Goal: Task Accomplishment & Management: Manage account settings

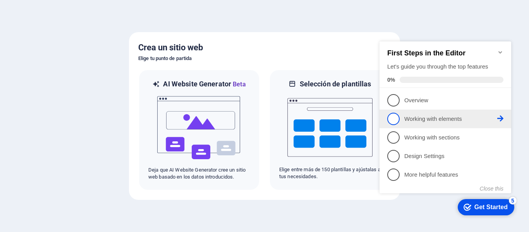
click at [391, 114] on span "2" at bounding box center [393, 119] width 12 height 12
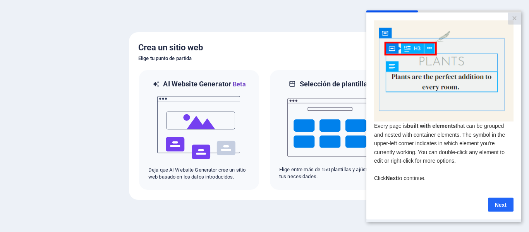
click at [497, 207] on link "Next" at bounding box center [501, 204] width 26 height 14
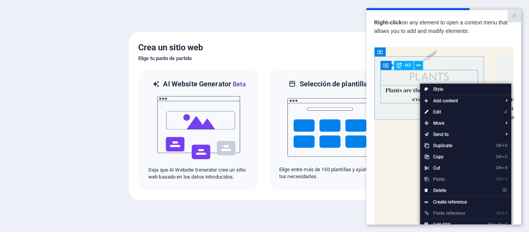
click at [462, 32] on span "Right-click on any element to open a context menu that allows you to add and mo…" at bounding box center [441, 26] width 134 height 15
click at [420, 63] on img at bounding box center [443, 156] width 139 height 219
click at [392, 136] on img at bounding box center [443, 156] width 139 height 219
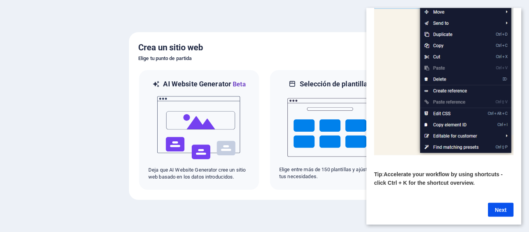
scroll to position [116, 0]
click at [500, 206] on link "Next" at bounding box center [501, 209] width 26 height 14
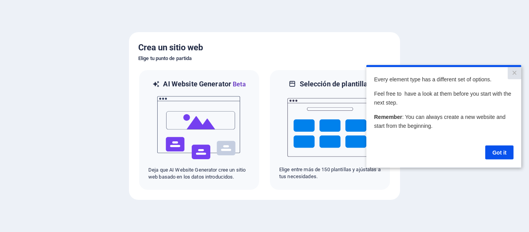
scroll to position [0, 0]
click at [498, 152] on link "Got it" at bounding box center [499, 152] width 28 height 14
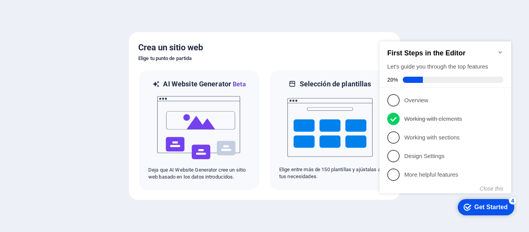
click at [474, 205] on div "Get Started" at bounding box center [490, 207] width 33 height 7
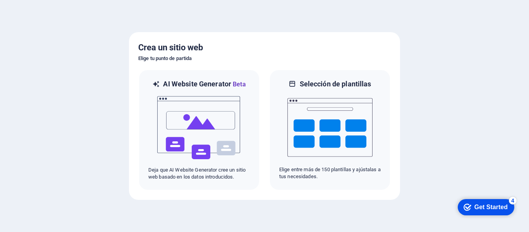
click at [482, 208] on div "Get Started" at bounding box center [490, 207] width 33 height 7
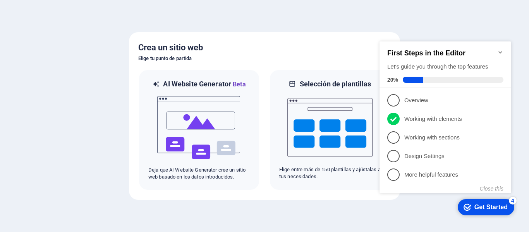
click at [348, 194] on div "Crea un sitio web Elige tu punto de partida AI Website Generator Beta Deja que …" at bounding box center [264, 116] width 271 height 168
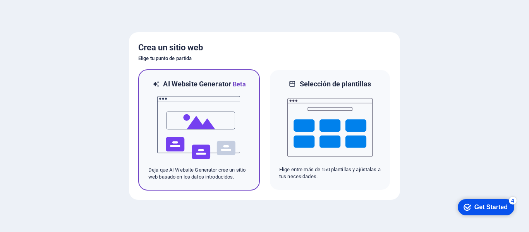
click at [220, 141] on img at bounding box center [198, 127] width 85 height 77
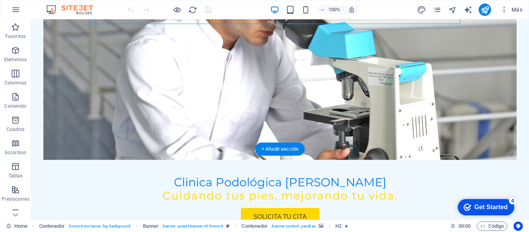
scroll to position [116, 0]
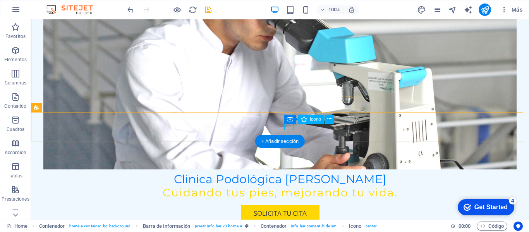
select select "xMidYMid"
select select "px"
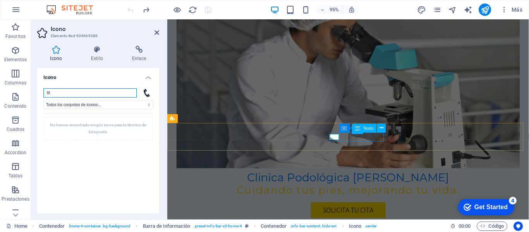
type input "ttt"
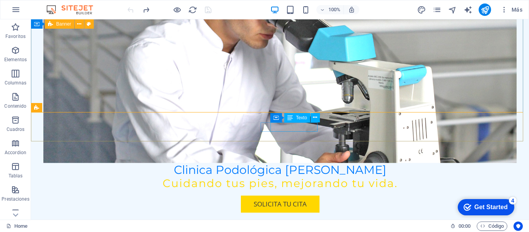
click at [302, 118] on span "Texto" at bounding box center [301, 117] width 11 height 5
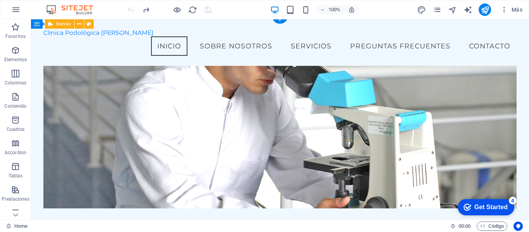
scroll to position [0, 0]
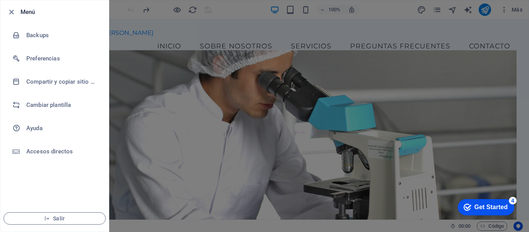
click at [511, 9] on div at bounding box center [264, 116] width 529 height 232
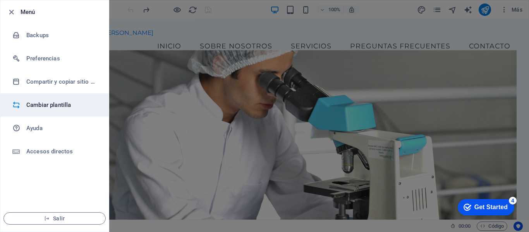
click at [36, 104] on h6 "Cambiar plantilla" at bounding box center [62, 104] width 72 height 9
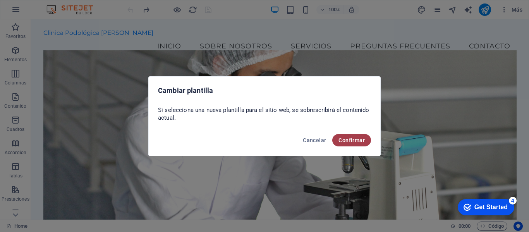
click at [349, 139] on span "Confirmar" at bounding box center [351, 140] width 26 height 6
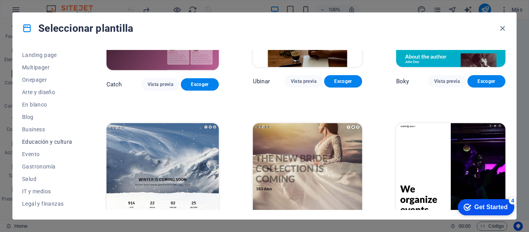
scroll to position [77, 0]
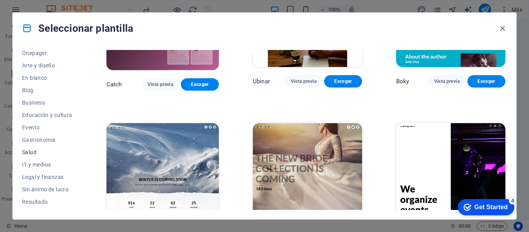
click at [39, 151] on span "Salud" at bounding box center [47, 152] width 50 height 6
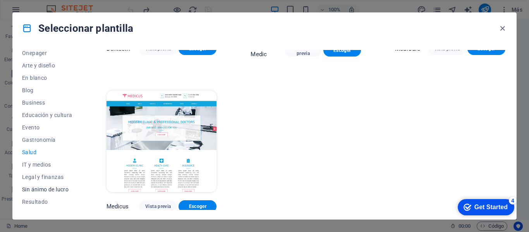
click at [53, 190] on span "Sin ánimo de lucro" at bounding box center [47, 189] width 50 height 6
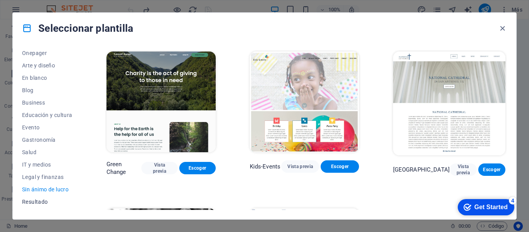
click at [42, 200] on span "Resultado" at bounding box center [47, 202] width 50 height 6
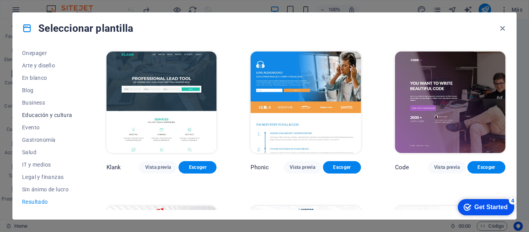
click at [50, 115] on span "Educación y cultura" at bounding box center [47, 115] width 50 height 6
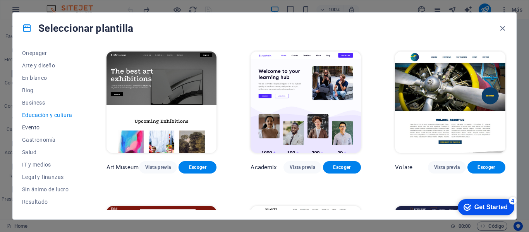
click at [37, 125] on span "Evento" at bounding box center [47, 127] width 50 height 6
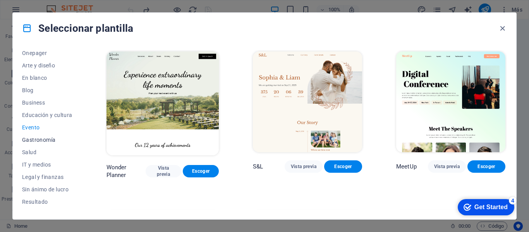
click at [42, 138] on span "Gastronomía" at bounding box center [47, 140] width 50 height 6
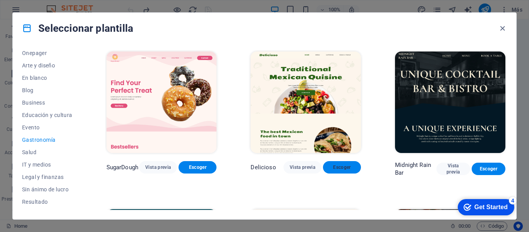
click at [344, 164] on span "Escoger" at bounding box center [342, 167] width 26 height 6
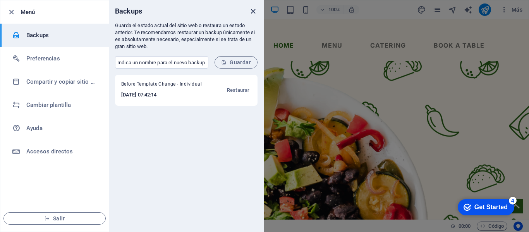
click at [253, 13] on icon "close" at bounding box center [253, 11] width 9 height 9
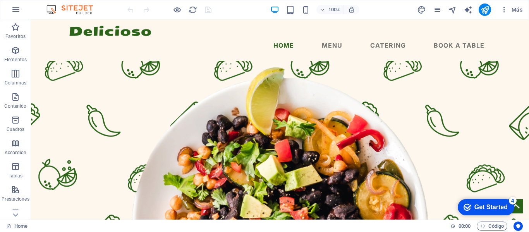
click at [72, 11] on img at bounding box center [74, 9] width 58 height 9
click at [45, 8] on img at bounding box center [74, 9] width 58 height 9
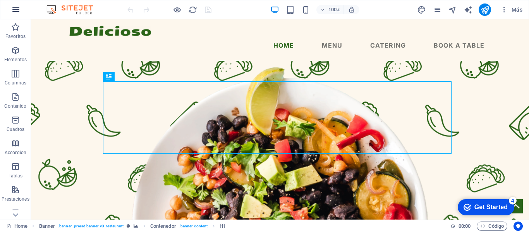
click at [0, 0] on icon "button" at bounding box center [0, 0] width 0 height 0
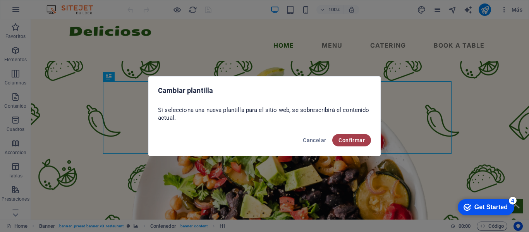
click at [348, 140] on span "Confirmar" at bounding box center [351, 140] width 26 height 6
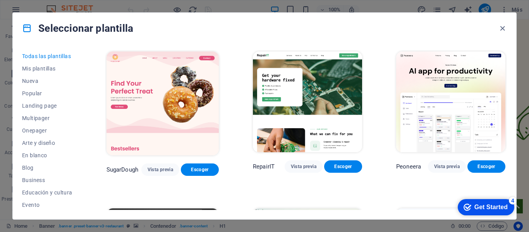
drag, startPoint x: 300, startPoint y: 20, endPoint x: 300, endPoint y: 25, distance: 4.7
click at [300, 25] on div "Seleccionar plantilla" at bounding box center [264, 28] width 503 height 31
click at [339, 165] on span "Escoger" at bounding box center [343, 166] width 26 height 6
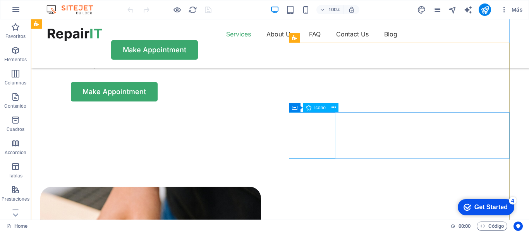
scroll to position [348, 0]
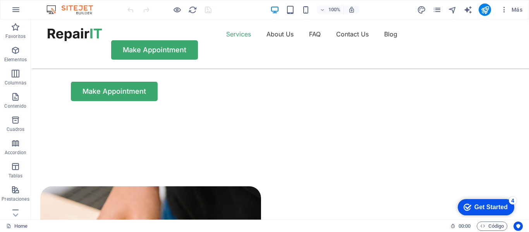
drag, startPoint x: 482, startPoint y: 205, endPoint x: 557, endPoint y: 362, distance: 173.8
click at [482, 204] on div "Get Started" at bounding box center [490, 207] width 33 height 7
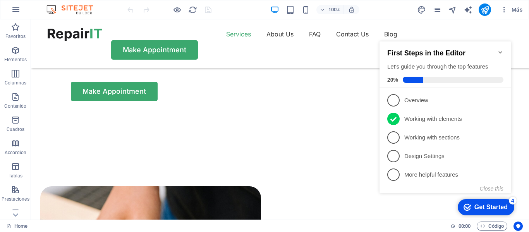
click at [383, 204] on div "checkmark Get Started 4 First Steps in the Editor Let's guide you through the t…" at bounding box center [446, 124] width 141 height 188
click at [500, 49] on icon "Minimize checklist" at bounding box center [500, 52] width 6 height 6
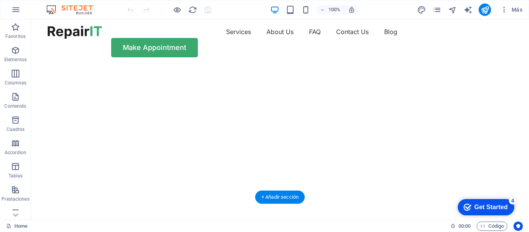
scroll to position [0, 0]
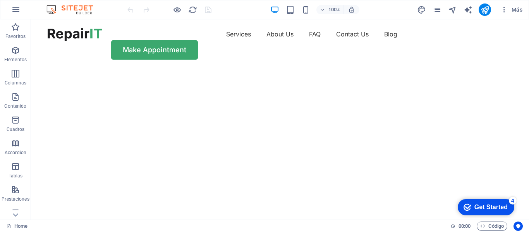
click at [85, 9] on img at bounding box center [74, 9] width 58 height 9
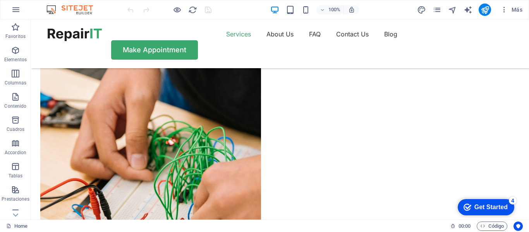
scroll to position [503, 0]
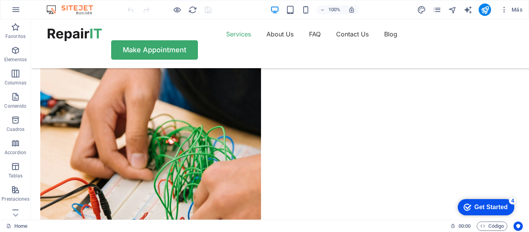
click at [492, 206] on div "Get Started" at bounding box center [490, 207] width 33 height 7
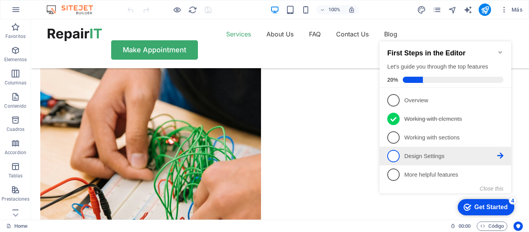
click at [453, 156] on p "Design Settings - incomplete" at bounding box center [450, 156] width 93 height 8
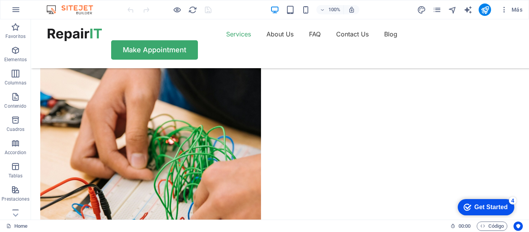
click at [482, 205] on div "Get Started" at bounding box center [490, 207] width 33 height 7
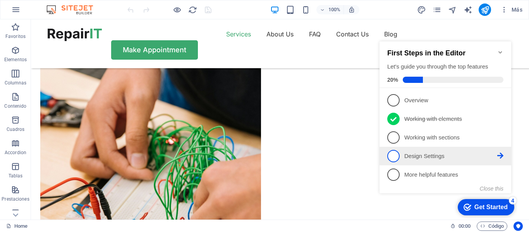
click at [393, 151] on span "4" at bounding box center [393, 156] width 12 height 12
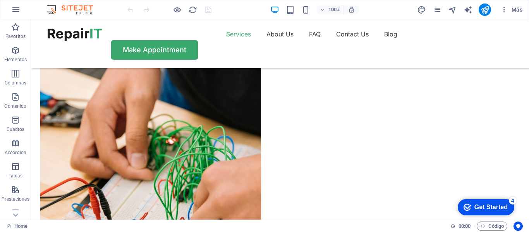
click at [479, 207] on div "Get Started" at bounding box center [490, 207] width 33 height 7
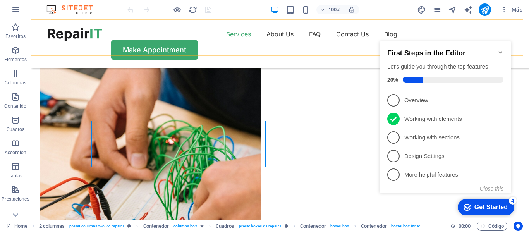
click at [385, 19] on div "Services About Us FAQ Contact Us Blog Make Appointment" at bounding box center [280, 43] width 498 height 49
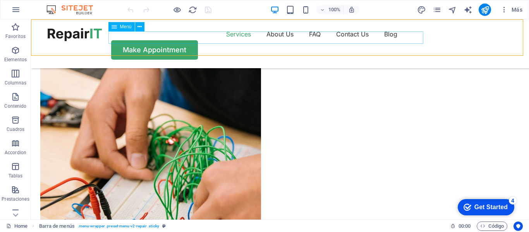
click at [235, 39] on nav "Services About Us FAQ Contact Us Blog" at bounding box center [280, 34] width 465 height 12
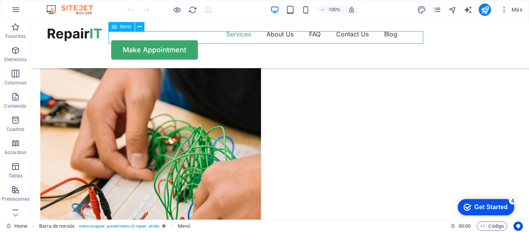
click at [236, 38] on nav "Services About Us FAQ Contact Us Blog" at bounding box center [280, 34] width 465 height 12
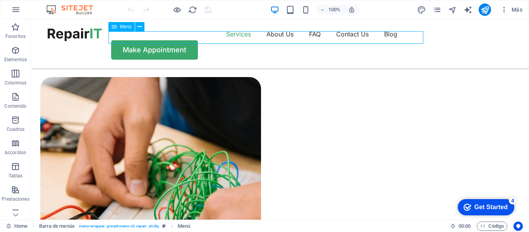
select select "1"
select select
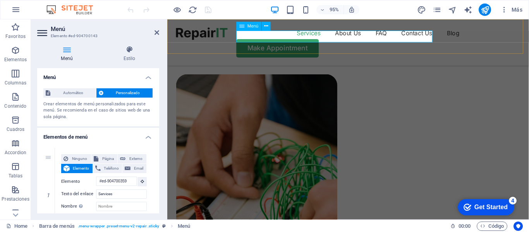
click at [298, 38] on nav "Services About Us FAQ Contact Us Blog" at bounding box center [358, 34] width 362 height 12
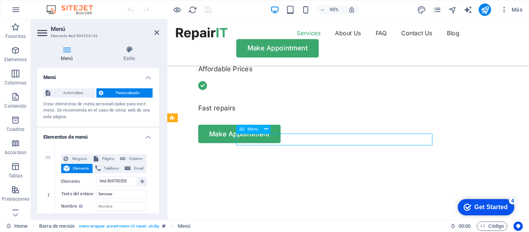
drag, startPoint x: 306, startPoint y: 42, endPoint x: 309, endPoint y: 37, distance: 5.7
click at [309, 37] on nav "Services About Us FAQ Contact Us Blog" at bounding box center [358, 34] width 362 height 12
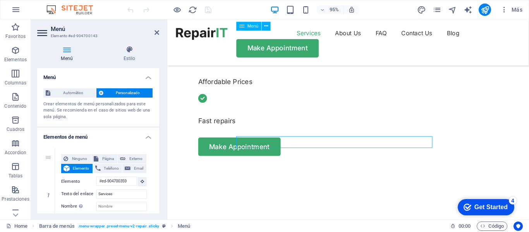
click at [306, 37] on nav "Services About Us FAQ Contact Us Blog" at bounding box center [358, 34] width 362 height 12
click at [307, 38] on nav "Services About Us FAQ Contact Us Blog" at bounding box center [358, 34] width 362 height 12
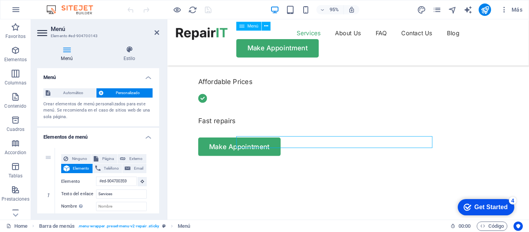
click at [339, 34] on nav "Services About Us FAQ Contact Us Blog" at bounding box center [358, 34] width 362 height 12
click at [349, 36] on nav "Services About Us FAQ Contact Us Blog" at bounding box center [358, 34] width 362 height 12
click at [376, 40] on nav "Services About Us FAQ Contact Us Blog" at bounding box center [358, 34] width 362 height 12
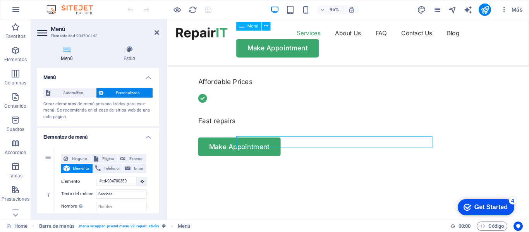
click at [406, 36] on nav "Services About Us FAQ Contact Us Blog" at bounding box center [358, 34] width 362 height 12
click at [0, 0] on icon at bounding box center [0, 0] width 0 height 0
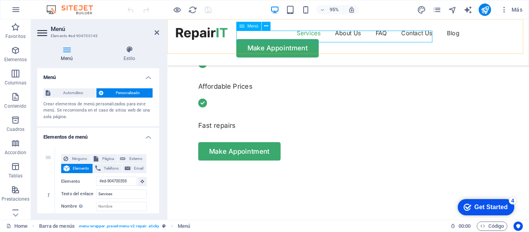
click at [270, 36] on nav "Services About Us FAQ Contact Us Blog" at bounding box center [358, 34] width 362 height 12
click at [324, 38] on nav "Services About Us FAQ Contact Us Blog" at bounding box center [358, 34] width 362 height 12
click at [366, 35] on nav "Services About Us FAQ Contact Us Blog" at bounding box center [358, 34] width 362 height 12
click at [427, 38] on nav "Services About Us FAQ Contact Us Blog" at bounding box center [358, 34] width 362 height 12
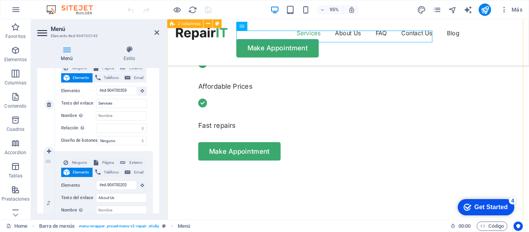
scroll to position [77, 0]
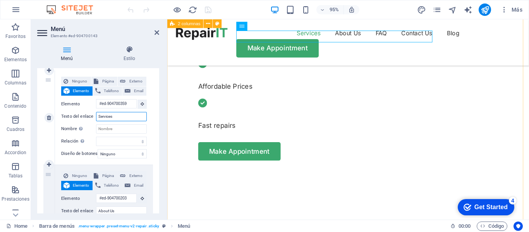
drag, startPoint x: 124, startPoint y: 115, endPoint x: 88, endPoint y: 116, distance: 36.0
click at [89, 116] on div "Texto del enlace Services" at bounding box center [104, 116] width 86 height 9
type input "Ser"
select select
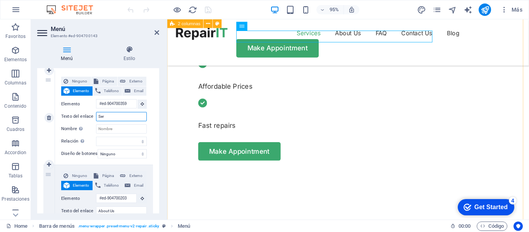
select select
type input "Servi"
select select
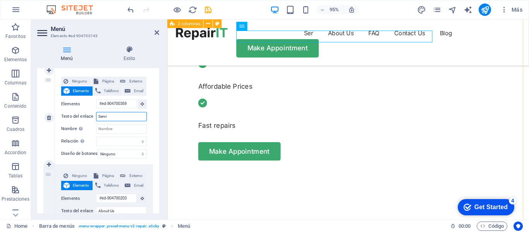
select select
type input "Servicio"
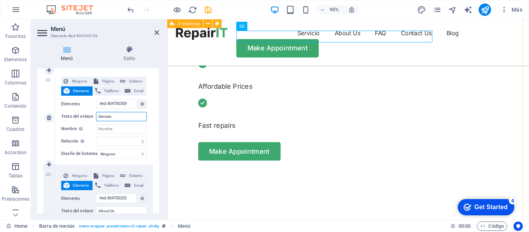
select select
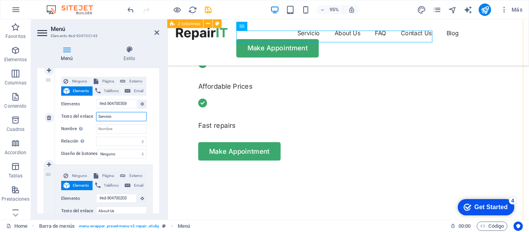
type input "Servicios"
select select
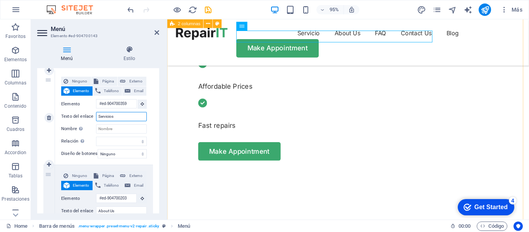
select select
type input "Servicios"
click at [128, 130] on input "Nombre Una descripción adicional del enlace no debería ser igual al texto del e…" at bounding box center [121, 128] width 51 height 9
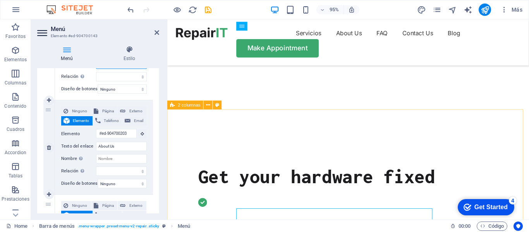
scroll to position [155, 0]
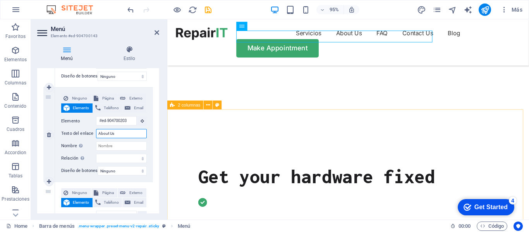
drag, startPoint x: 125, startPoint y: 135, endPoint x: 96, endPoint y: 134, distance: 29.9
click at [96, 134] on div "Texto del enlace About Us" at bounding box center [104, 133] width 86 height 9
type input "N"
select select
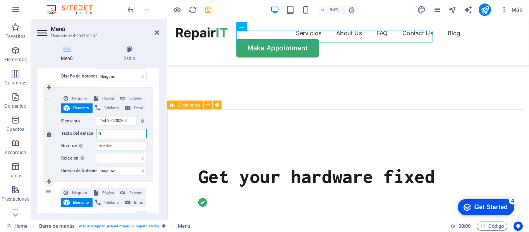
select select
type input "Noso"
select select
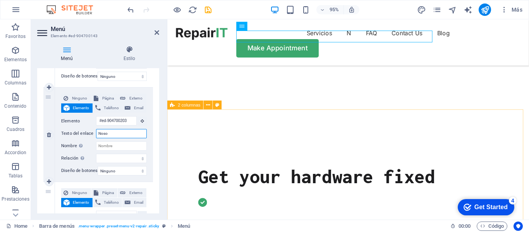
select select
type input "Nosotro"
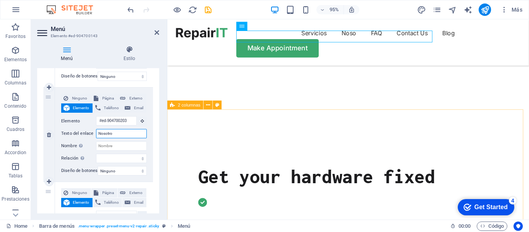
select select
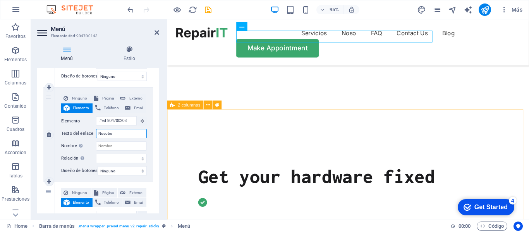
type input "Nosotros"
select select
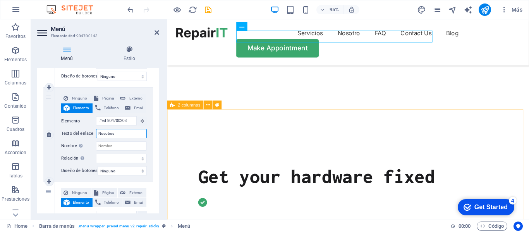
select select
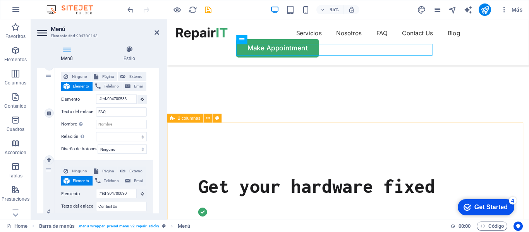
scroll to position [104, 0]
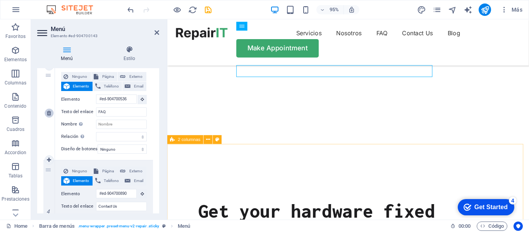
type input "Nosotros"
click at [53, 114] on link at bounding box center [49, 112] width 9 height 9
select select
type input "#ed-904700890"
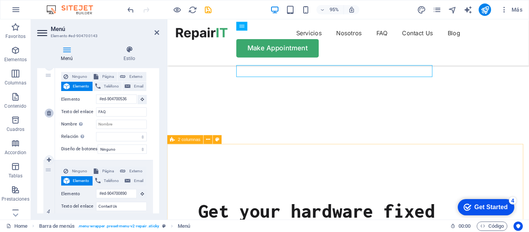
type input "Contact Us"
select select
select select "1"
type input "Blog"
select select
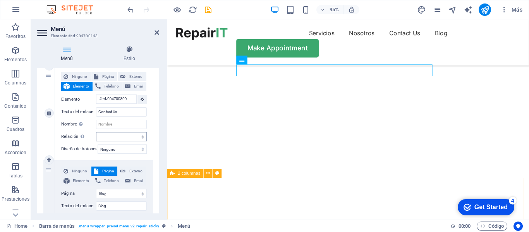
scroll to position [67, 0]
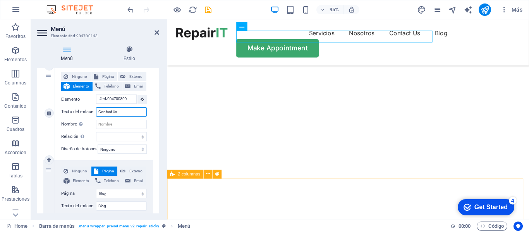
click at [134, 112] on input "Contact Us" at bounding box center [121, 111] width 51 height 9
click at [135, 112] on input "Contact Us" at bounding box center [121, 111] width 51 height 9
type input "Co"
select select
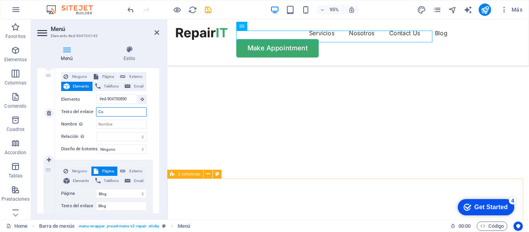
select select
type input "Contact"
select select
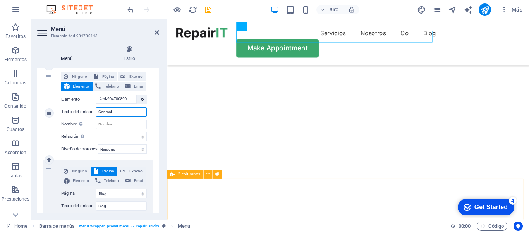
select select
type input "Contactenos"
select select
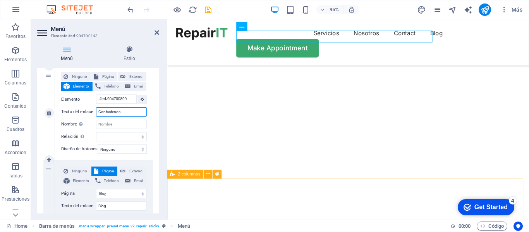
select select
type input "Contactenos"
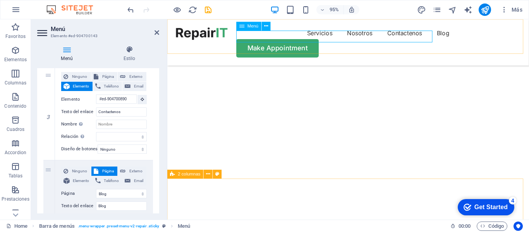
click at [408, 38] on nav "Servicios Nosotros Contactenos Blog" at bounding box center [358, 34] width 362 height 12
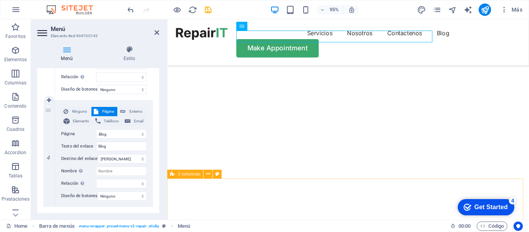
scroll to position [348, 0]
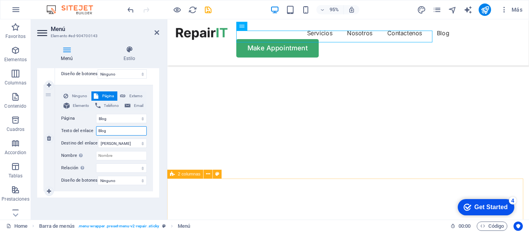
drag, startPoint x: 126, startPoint y: 128, endPoint x: 98, endPoint y: 129, distance: 27.9
click at [98, 129] on input "Blog" at bounding box center [121, 130] width 51 height 9
click at [112, 117] on select "Home Blog Subpage Legal Notice Privacy" at bounding box center [121, 118] width 51 height 9
type input "S"
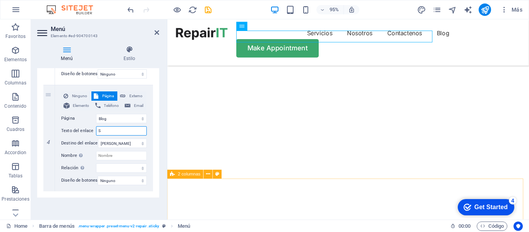
select select
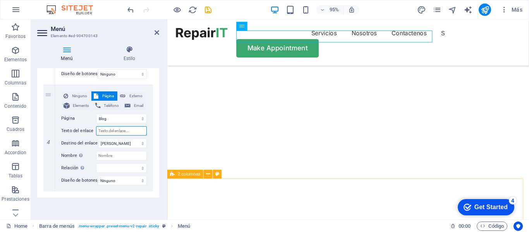
select select
type input "H"
select select
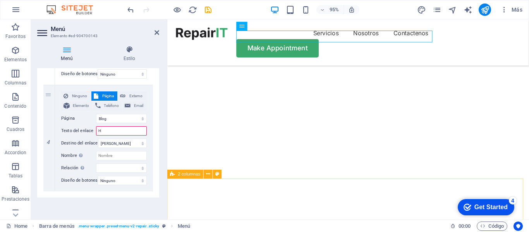
select select
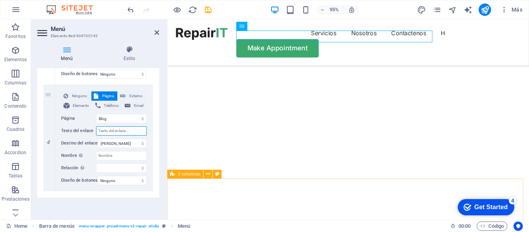
select select
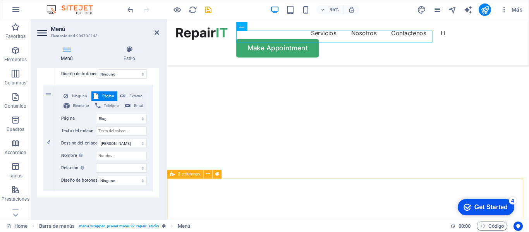
type input "Blog"
select select
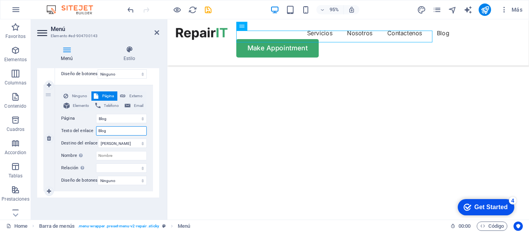
click at [127, 129] on input "Blog" at bounding box center [121, 130] width 51 height 9
click at [126, 129] on input "Blog" at bounding box center [121, 130] width 51 height 9
type input "A"
select select
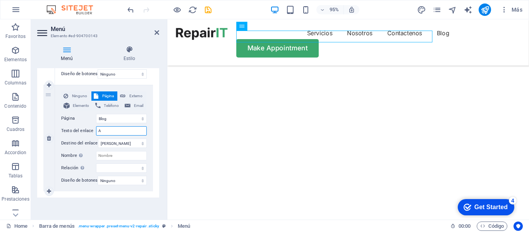
select select
type input "AG"
select select
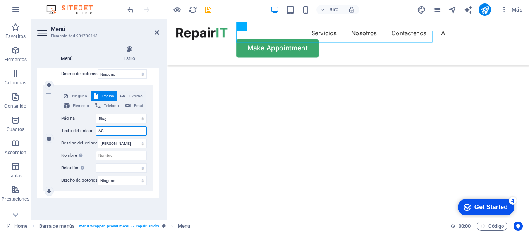
select select
type input "AA"
select select
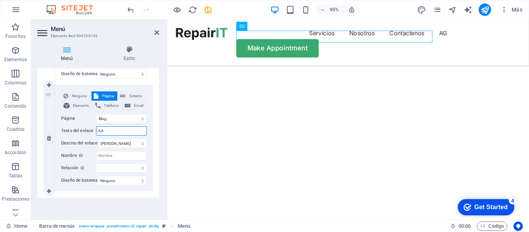
select select
type input "AAA"
select select
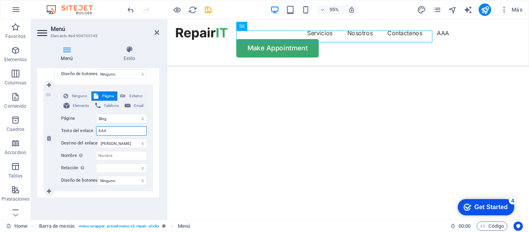
select select
type input "AAAA"
select select
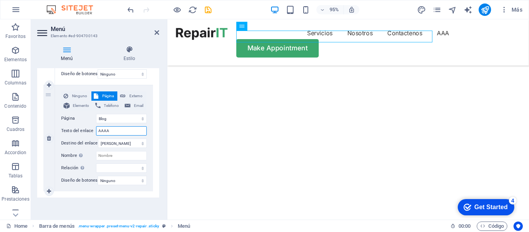
select select
type input "A"
select select
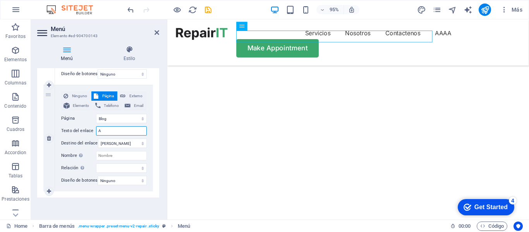
select select
type input "Ag"
select select
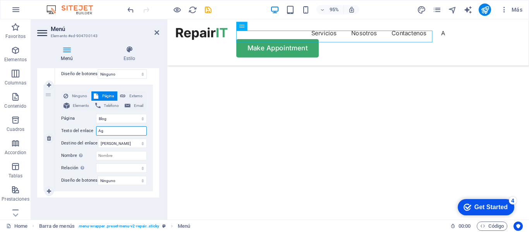
select select
type input "Agen"
select select
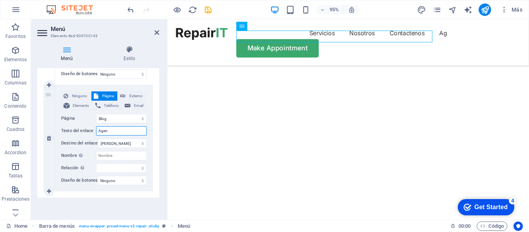
select select
type input "Agenda"
select select
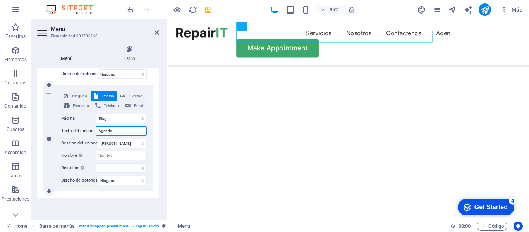
select select
type input "Agenda"
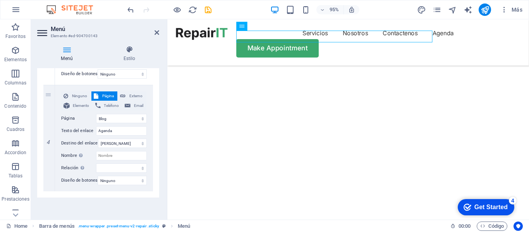
drag, startPoint x: 137, startPoint y: 168, endPoint x: 120, endPoint y: 203, distance: 39.1
click at [120, 203] on div "Menú Automático Personalizado Crear elementos de menú personalizados para este …" at bounding box center [98, 140] width 122 height 145
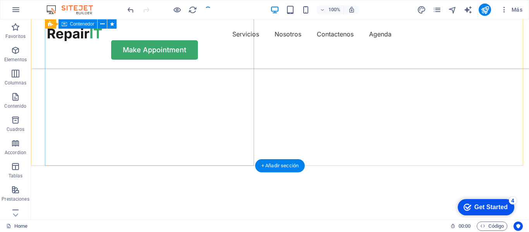
scroll to position [0, 0]
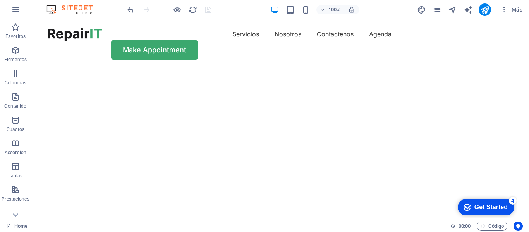
click at [481, 204] on div "Get Started" at bounding box center [490, 207] width 33 height 7
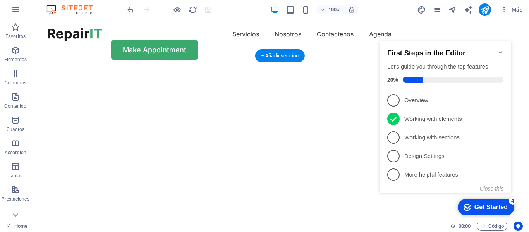
click at [324, 68] on img "1/2" at bounding box center [277, 68] width 492 height 0
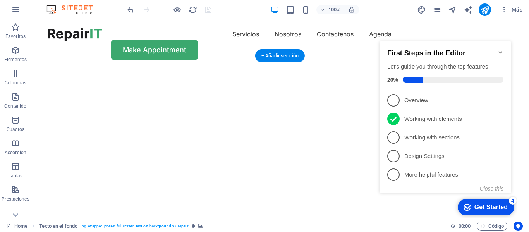
click at [324, 68] on img "1/2" at bounding box center [277, 68] width 492 height 0
click at [375, 23] on div "Servicios Nosotros Contactenos Agenda Make Appointment" at bounding box center [280, 43] width 498 height 49
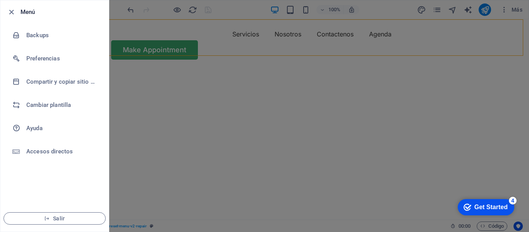
click at [399, 22] on div at bounding box center [264, 116] width 529 height 232
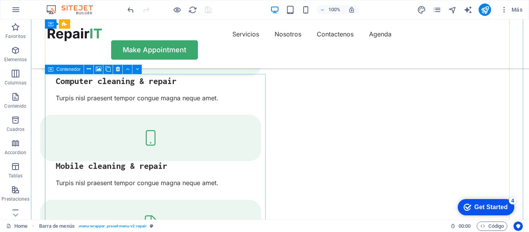
scroll to position [968, 0]
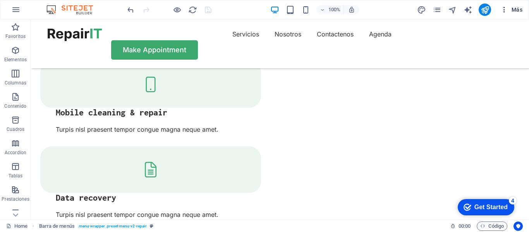
drag, startPoint x: 516, startPoint y: 11, endPoint x: 514, endPoint y: 7, distance: 4.2
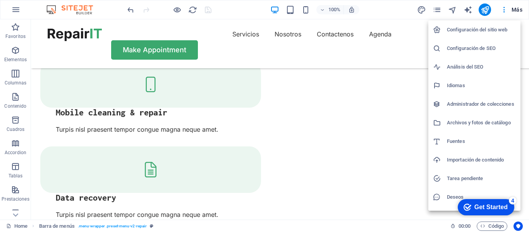
click at [375, 136] on div at bounding box center [264, 116] width 529 height 232
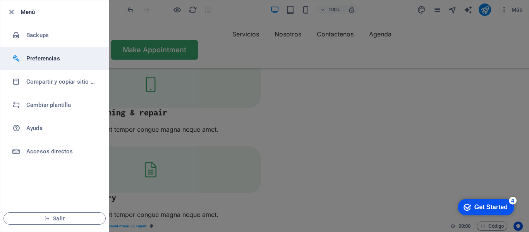
click at [72, 58] on h6 "Preferencias" at bounding box center [62, 58] width 72 height 9
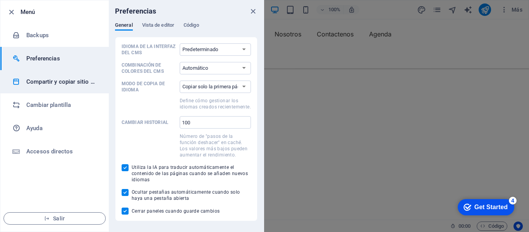
click at [74, 82] on h6 "Compartir y copiar sitio web" at bounding box center [62, 81] width 72 height 9
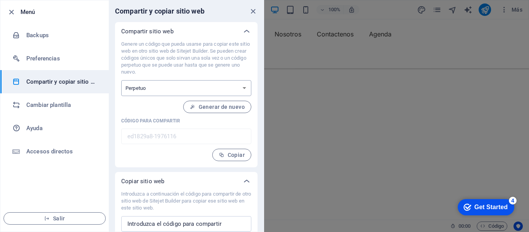
click at [158, 90] on select "Único Perpetuo" at bounding box center [186, 88] width 130 height 16
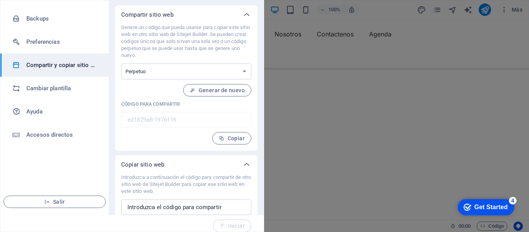
scroll to position [23, 0]
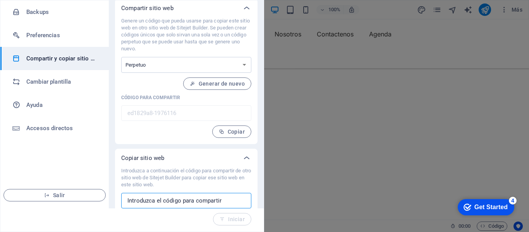
click at [181, 197] on input "text" at bounding box center [186, 200] width 130 height 15
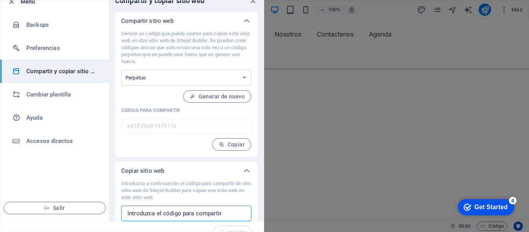
scroll to position [0, 0]
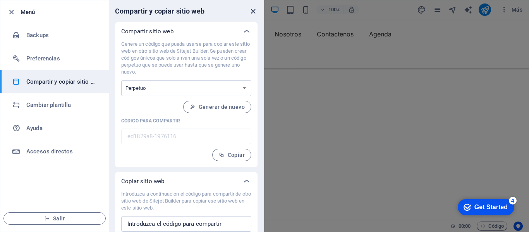
click at [254, 12] on icon "close" at bounding box center [253, 11] width 9 height 9
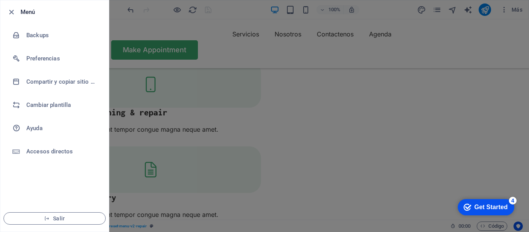
click at [387, 32] on div at bounding box center [264, 116] width 529 height 232
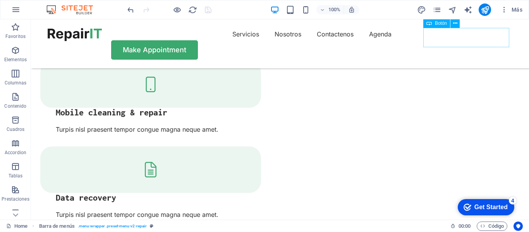
click at [453, 40] on div "Make Appointment" at bounding box center [280, 49] width 465 height 19
click at [464, 40] on div "Make Appointment" at bounding box center [280, 49] width 465 height 19
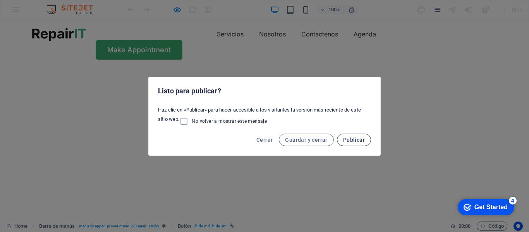
click at [359, 140] on span "Publicar" at bounding box center [354, 140] width 22 height 6
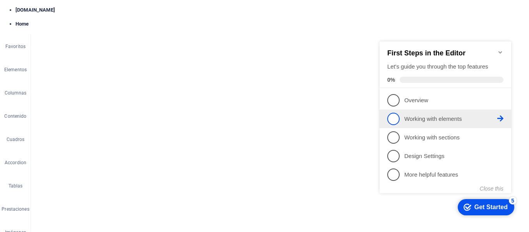
click at [399, 117] on span "2" at bounding box center [393, 119] width 12 height 12
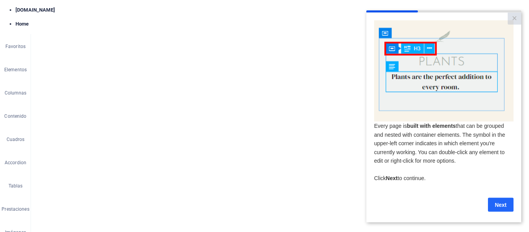
click at [497, 204] on link "Next" at bounding box center [501, 204] width 26 height 14
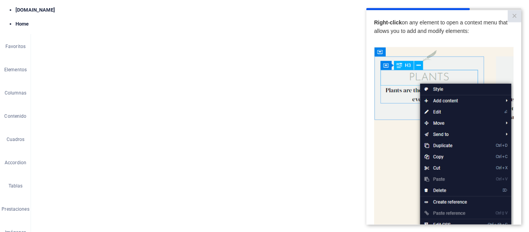
click at [389, 132] on img at bounding box center [443, 156] width 139 height 219
click at [446, 89] on img at bounding box center [443, 156] width 139 height 219
click at [439, 90] on img at bounding box center [443, 156] width 139 height 219
click at [403, 129] on img at bounding box center [443, 156] width 139 height 219
click at [423, 23] on span "Right-click on any element to open a context menu that allows you to add and mo…" at bounding box center [441, 26] width 134 height 15
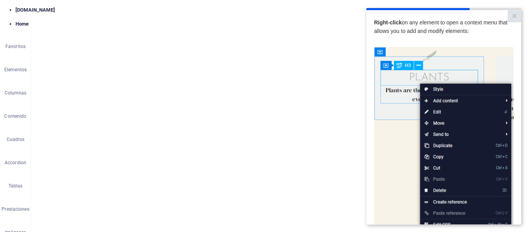
click at [399, 91] on img at bounding box center [443, 156] width 139 height 219
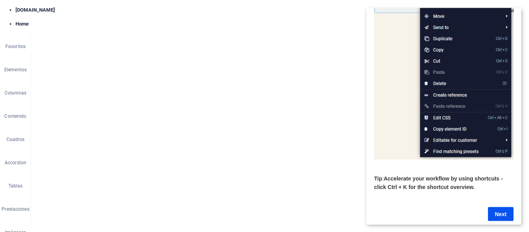
scroll to position [119, 0]
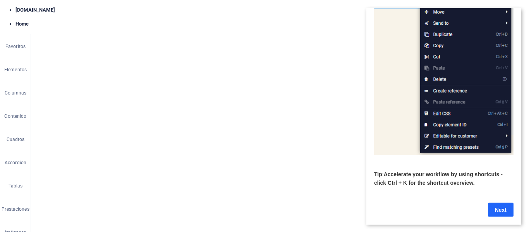
click at [499, 202] on link "Next" at bounding box center [501, 209] width 26 height 14
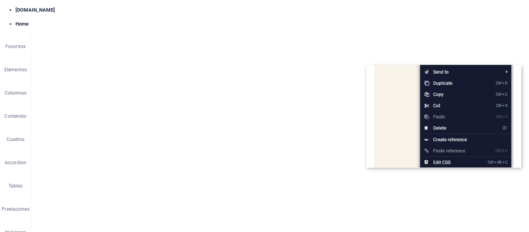
scroll to position [0, 0]
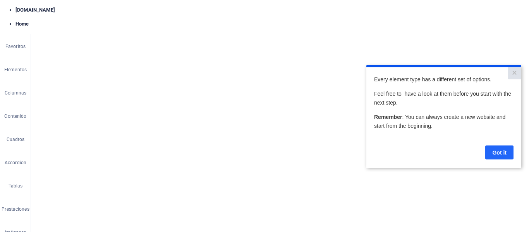
click at [502, 152] on link "Got it" at bounding box center [499, 152] width 28 height 14
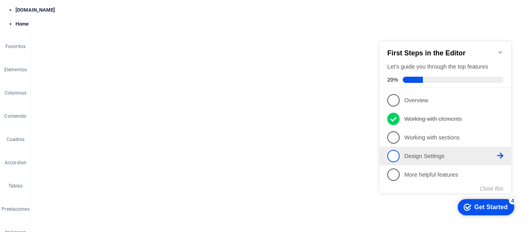
click at [449, 153] on p "Design Settings - incomplete" at bounding box center [450, 156] width 93 height 8
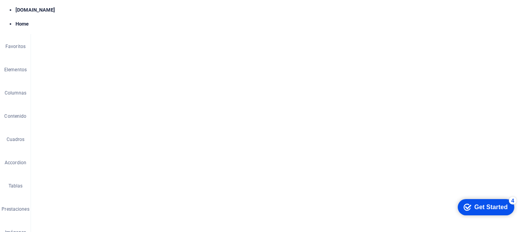
click at [475, 206] on div "Get Started" at bounding box center [490, 207] width 33 height 7
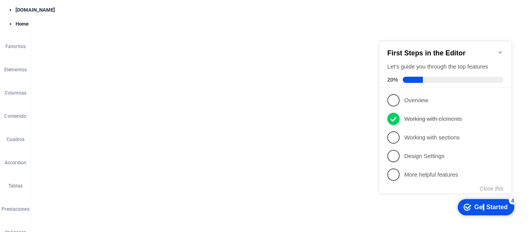
click at [482, 206] on div "Get Started" at bounding box center [490, 207] width 33 height 7
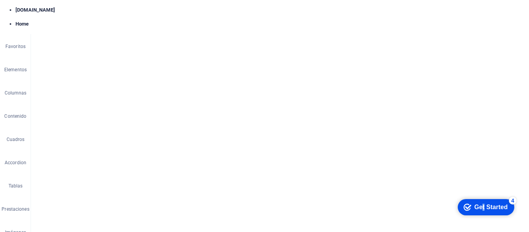
scroll to position [503, 0]
click at [15, 65] on icon "button" at bounding box center [15, 65] width 0 height 0
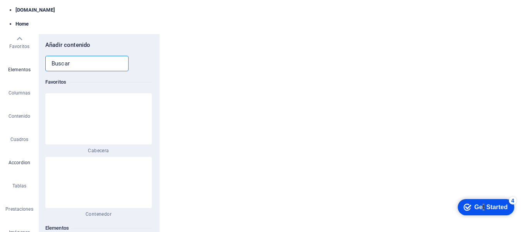
scroll to position [0, 0]
click at [19, 111] on icon "button" at bounding box center [19, 111] width 0 height 0
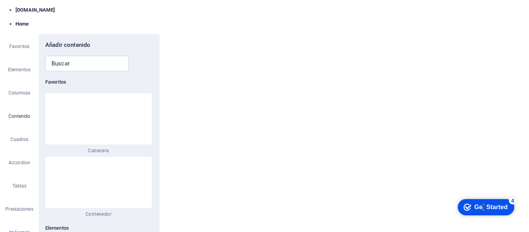
select select
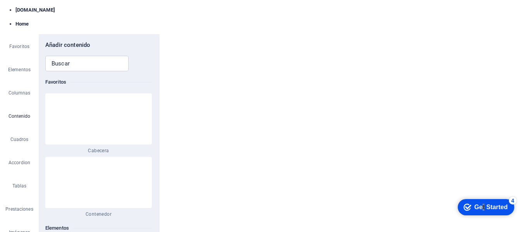
select select
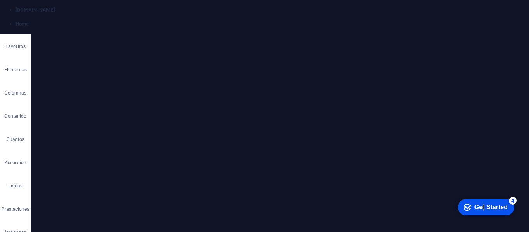
scroll to position [155, 0]
drag, startPoint x: 128, startPoint y: 143, endPoint x: 87, endPoint y: 149, distance: 41.1
type input "Se"
select select
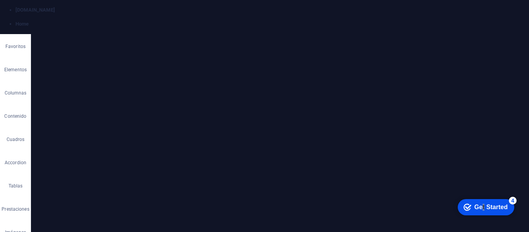
select select
type input "Ser"
select select
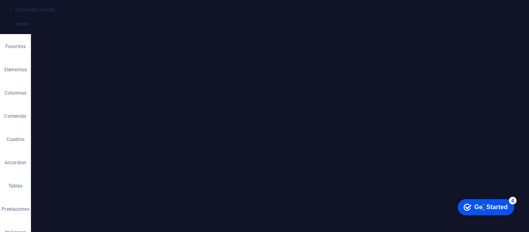
select select
type input "Servi"
select select
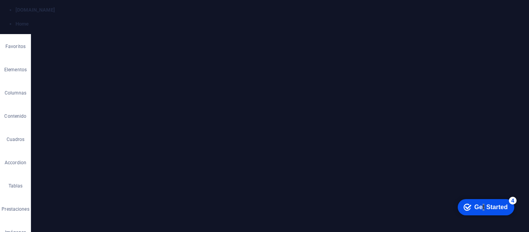
select select
type input "Servicio"
select select
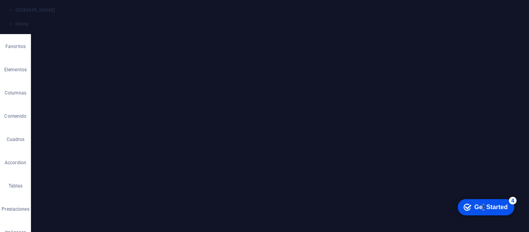
select select
type input "Servicios"
select select
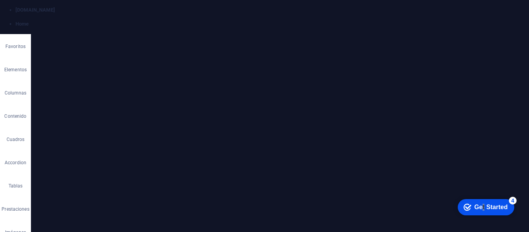
select select
type input "Servicios"
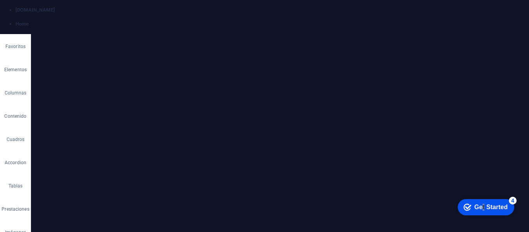
drag, startPoint x: 126, startPoint y: 175, endPoint x: 85, endPoint y: 178, distance: 41.1
type input "N"
select select
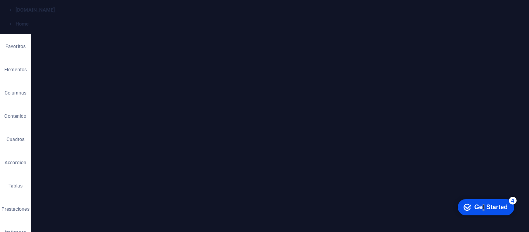
select select
type input "Nos"
select select
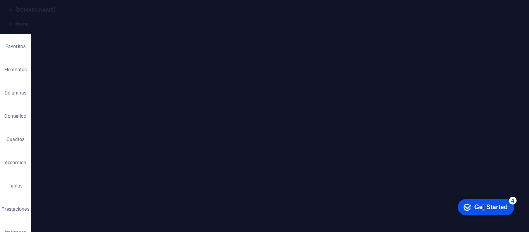
type input "Noso"
select select
type input "Nosotro"
select select
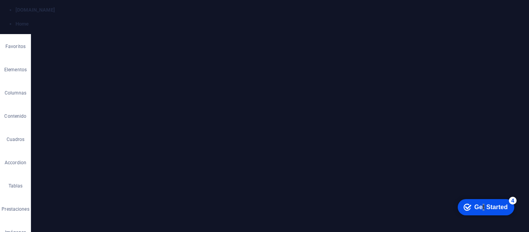
select select
type input "Nosotro"
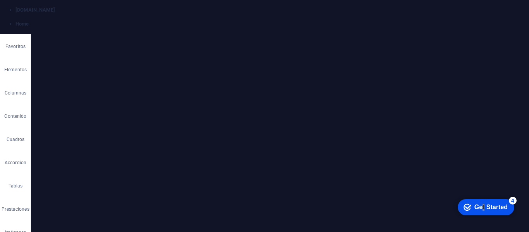
type input "Contacto"
select select
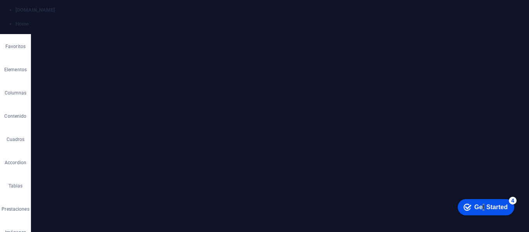
select select
type input "Contacto"
click at [469, 207] on div "checkmark Get Started 4" at bounding box center [485, 207] width 44 height 8
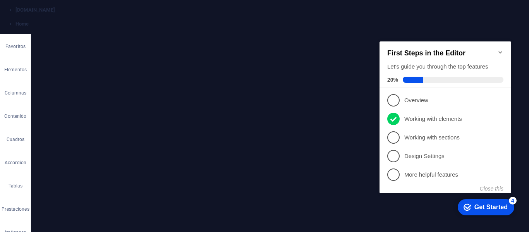
click at [477, 208] on div "Get Started" at bounding box center [490, 207] width 33 height 7
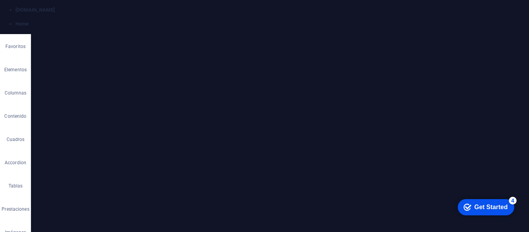
click at [477, 208] on div "Get Started" at bounding box center [490, 207] width 33 height 7
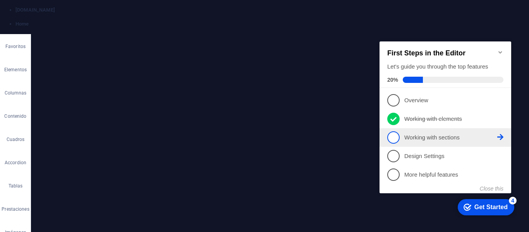
click at [438, 134] on p "Working with sections - incomplete" at bounding box center [450, 138] width 93 height 8
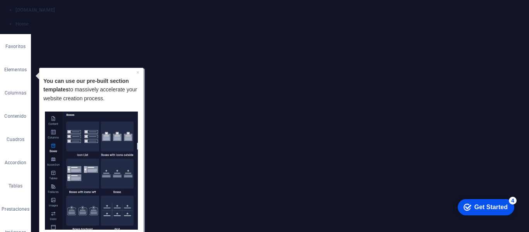
scroll to position [627, 0]
click at [138, 72] on link "×" at bounding box center [137, 72] width 3 height 6
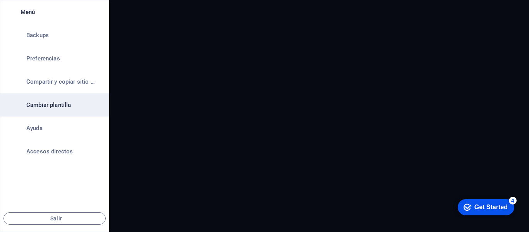
click at [49, 103] on h6 "Cambiar plantilla" at bounding box center [62, 104] width 72 height 9
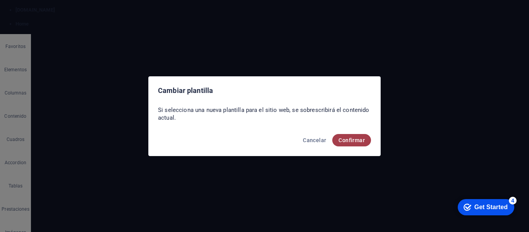
click at [348, 139] on span "Confirmar" at bounding box center [351, 140] width 26 height 6
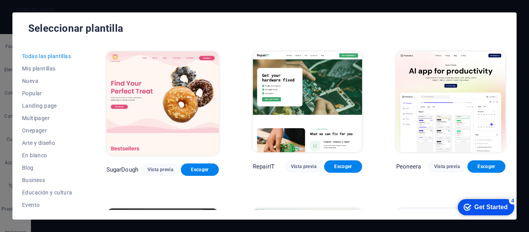
click at [336, 90] on img at bounding box center [307, 101] width 109 height 101
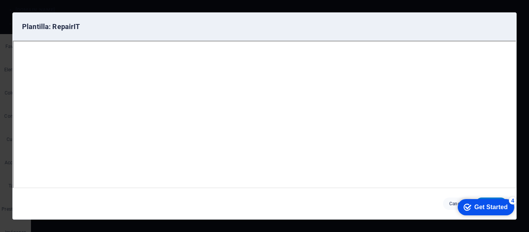
click at [487, 202] on div "checkmark Get Started 4" at bounding box center [486, 207] width 57 height 16
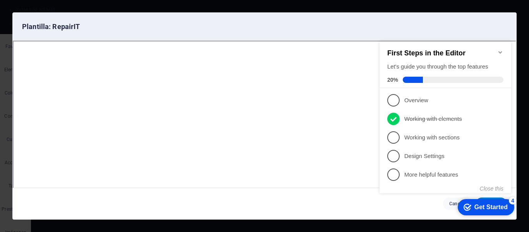
click at [474, 195] on div "checkmark Get Started 4 First Steps in the Editor Let's guide you through the t…" at bounding box center [446, 124] width 141 height 188
click at [480, 204] on div "Get Started" at bounding box center [490, 207] width 33 height 7
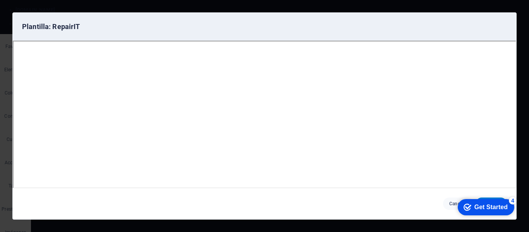
click at [481, 207] on div "Get Started" at bounding box center [490, 207] width 33 height 7
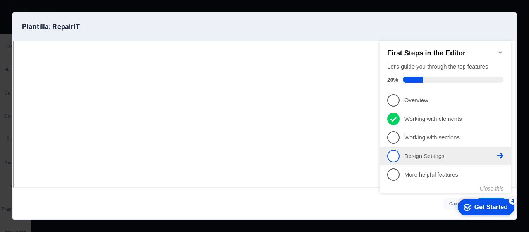
click at [449, 153] on p "Design Settings - incomplete" at bounding box center [450, 156] width 93 height 8
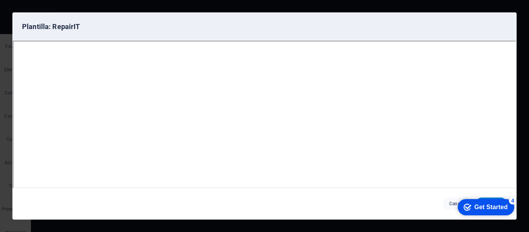
click at [486, 205] on div "Get Started" at bounding box center [490, 207] width 33 height 7
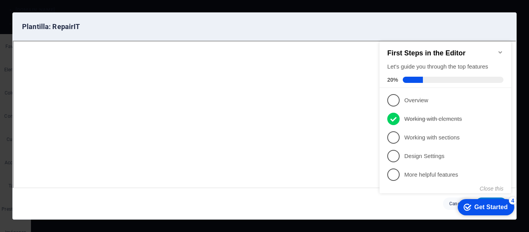
click at [490, 208] on div "Get Started" at bounding box center [490, 207] width 33 height 7
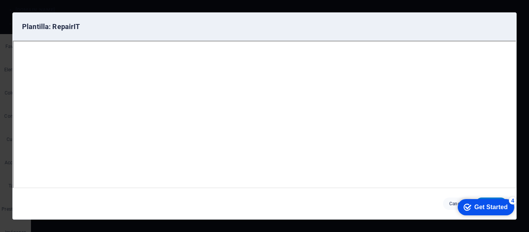
click at [493, 204] on div "Get Started" at bounding box center [490, 207] width 33 height 7
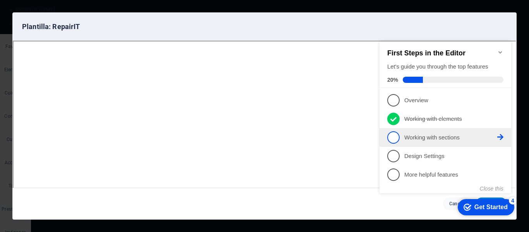
click at [450, 139] on p "Working with sections - incomplete" at bounding box center [450, 138] width 93 height 8
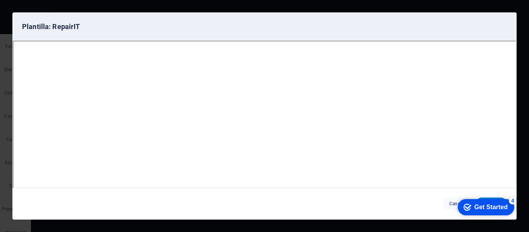
scroll to position [0, 0]
drag, startPoint x: 484, startPoint y: 204, endPoint x: 560, endPoint y: 318, distance: 137.1
click at [484, 204] on div "Get Started" at bounding box center [490, 207] width 33 height 7
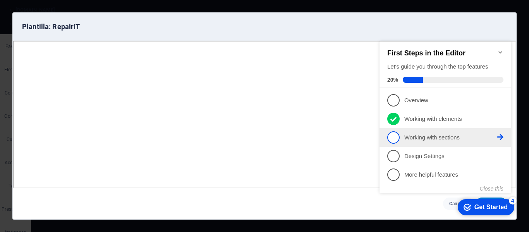
click at [393, 137] on span "3" at bounding box center [393, 137] width 12 height 12
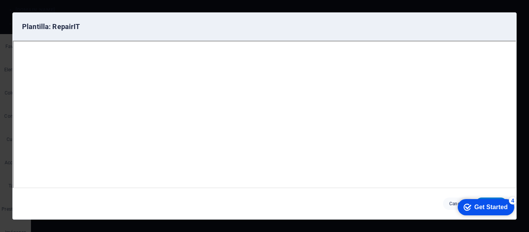
click at [485, 204] on div "Get Started" at bounding box center [490, 207] width 33 height 7
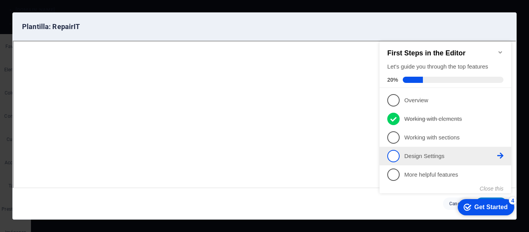
click at [394, 154] on span "4" at bounding box center [393, 156] width 12 height 12
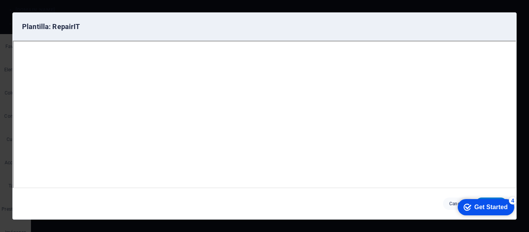
click at [479, 204] on div "Get Started" at bounding box center [490, 207] width 33 height 7
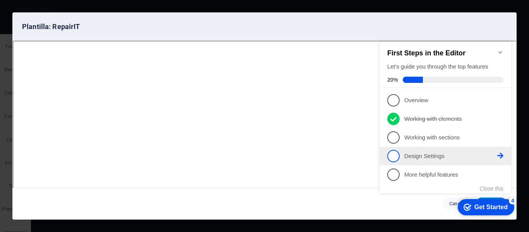
click at [391, 152] on span "4" at bounding box center [393, 156] width 12 height 12
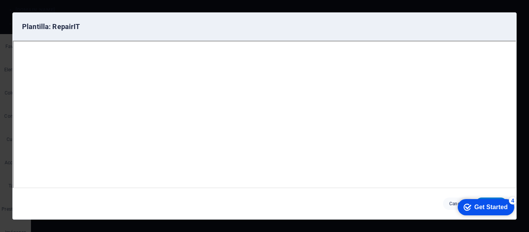
drag, startPoint x: 568, startPoint y: 374, endPoint x: 568, endPoint y: 324, distance: 50.3
click at [493, 208] on div "Get Started" at bounding box center [490, 207] width 33 height 7
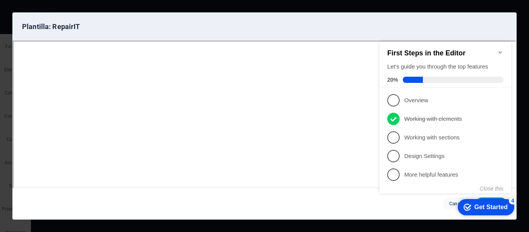
click at [456, 77] on span at bounding box center [453, 80] width 101 height 6
click at [499, 49] on icon "Minimize checklist" at bounding box center [500, 52] width 6 height 6
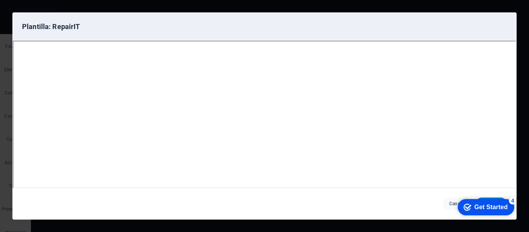
click at [494, 205] on div "Get Started" at bounding box center [490, 207] width 33 height 7
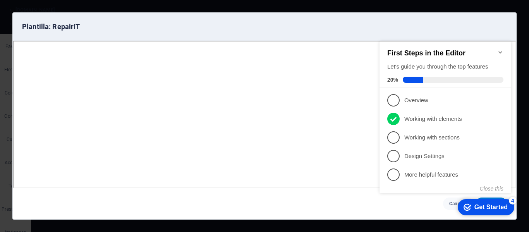
click at [492, 204] on div "Get Started" at bounding box center [490, 207] width 33 height 7
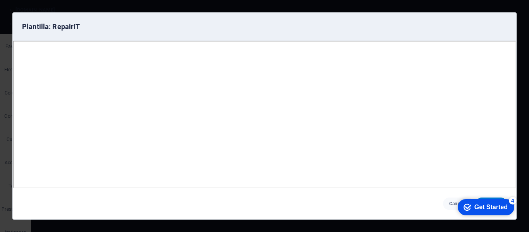
click at [40, 28] on h6 "Plantilla: RepairIT" at bounding box center [136, 26] width 228 height 9
click at [489, 204] on div "Get Started" at bounding box center [490, 207] width 33 height 7
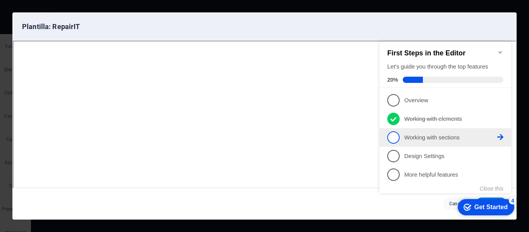
click at [393, 136] on span "3" at bounding box center [393, 137] width 12 height 12
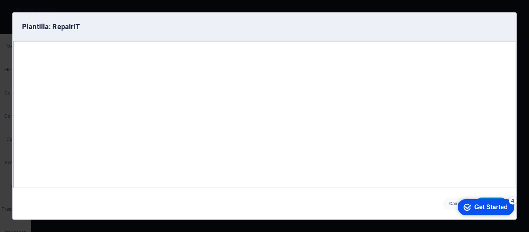
drag, startPoint x: 476, startPoint y: 203, endPoint x: 551, endPoint y: 361, distance: 174.9
click at [476, 204] on div "Get Started" at bounding box center [490, 207] width 33 height 7
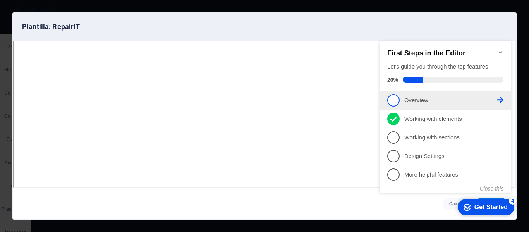
click at [381, 98] on div "checkmark Get Started 4 First Steps in the Editor Let's guide you through the t…" at bounding box center [446, 124] width 141 height 188
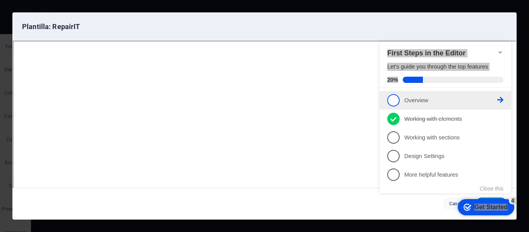
click at [396, 94] on span "1" at bounding box center [393, 100] width 12 height 12
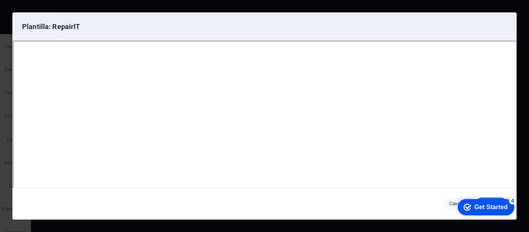
click at [486, 207] on div "Get Started" at bounding box center [490, 207] width 33 height 7
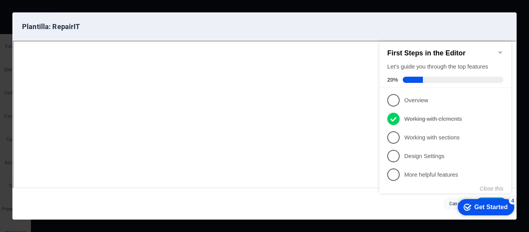
click at [513, 199] on div "4" at bounding box center [513, 201] width 8 height 8
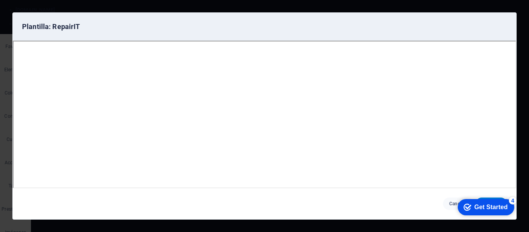
click at [507, 211] on div "Get Started" at bounding box center [490, 207] width 33 height 7
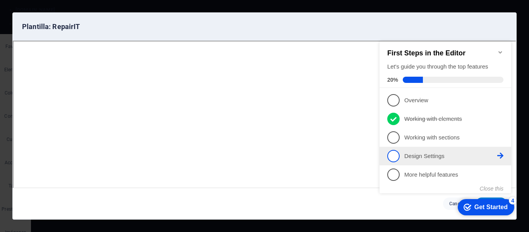
click at [434, 159] on p "Design Settings - incomplete" at bounding box center [450, 156] width 93 height 8
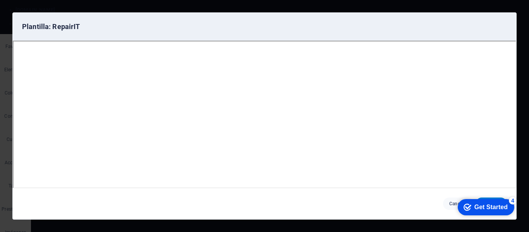
drag, startPoint x: 488, startPoint y: 206, endPoint x: 562, endPoint y: 367, distance: 177.2
click at [487, 204] on div "Get Started" at bounding box center [490, 207] width 33 height 7
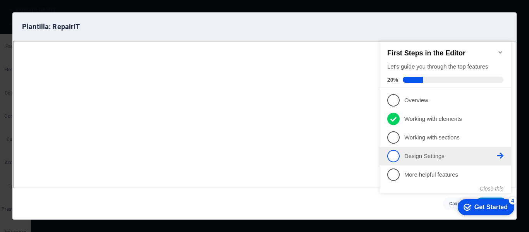
click at [394, 153] on span "4" at bounding box center [393, 156] width 12 height 12
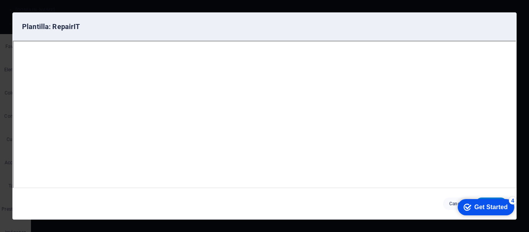
click at [481, 207] on div "Get Started" at bounding box center [490, 207] width 33 height 7
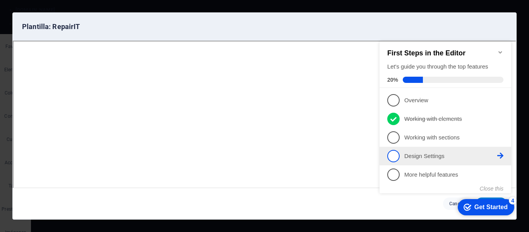
click at [430, 154] on p "Design Settings - incomplete" at bounding box center [450, 156] width 93 height 8
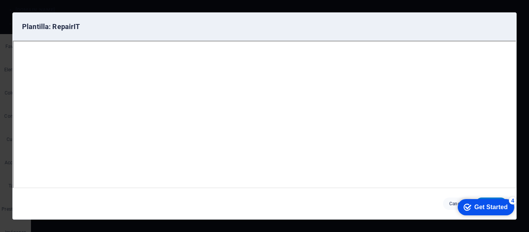
click at [480, 206] on div "Get Started" at bounding box center [490, 207] width 33 height 7
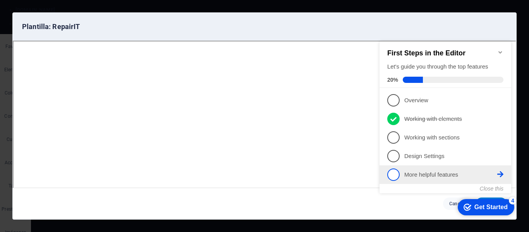
click at [449, 175] on p "More helpful features - incomplete" at bounding box center [450, 175] width 93 height 8
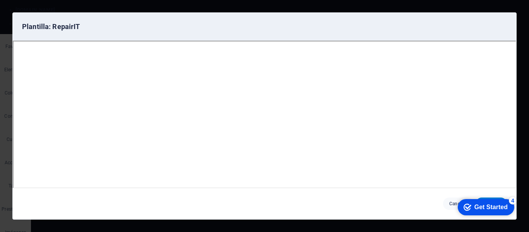
click at [507, 211] on div "Get Started" at bounding box center [490, 207] width 33 height 7
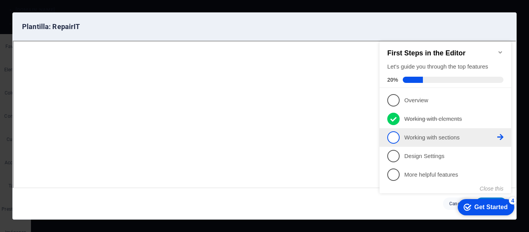
click at [423, 134] on p "Working with sections - incomplete" at bounding box center [450, 138] width 93 height 8
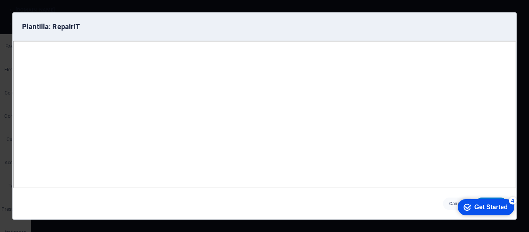
drag, startPoint x: 561, startPoint y: 371, endPoint x: 535, endPoint y: 352, distance: 32.8
click at [507, 211] on div "Get Started" at bounding box center [490, 207] width 33 height 7
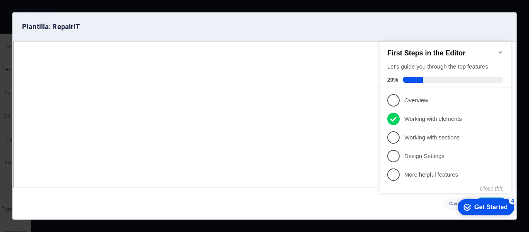
click at [392, 137] on span "3" at bounding box center [393, 137] width 12 height 12
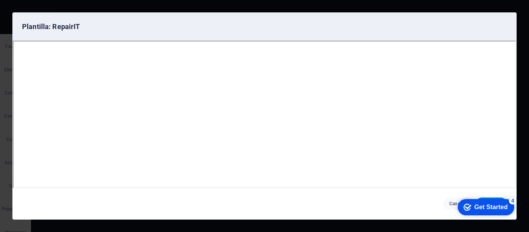
click at [507, 211] on div "Get Started" at bounding box center [490, 207] width 33 height 7
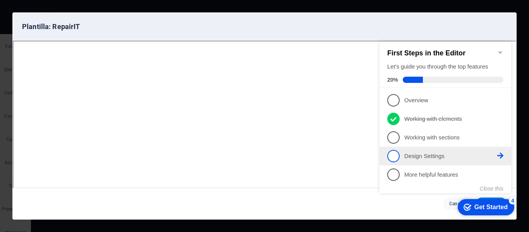
click at [393, 157] on span "4" at bounding box center [393, 156] width 12 height 12
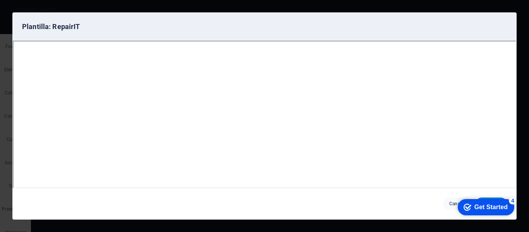
click at [488, 204] on div "Get Started" at bounding box center [490, 207] width 33 height 7
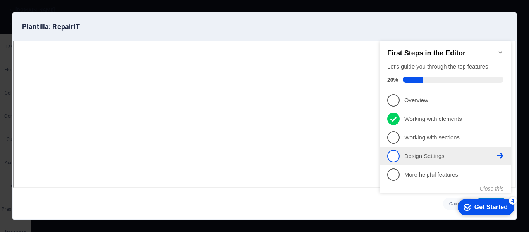
click at [500, 154] on icon at bounding box center [500, 156] width 6 height 6
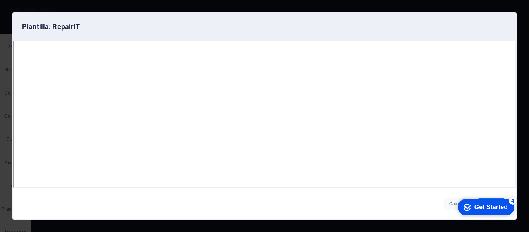
click at [502, 27] on icon "button" at bounding box center [502, 27] width 0 height 0
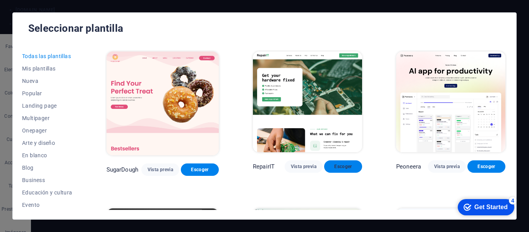
click at [340, 165] on span "Escoger" at bounding box center [343, 166] width 26 height 6
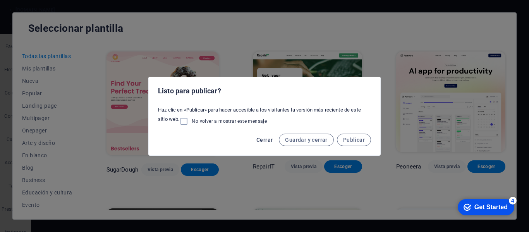
click at [269, 139] on span "Cerrar" at bounding box center [264, 140] width 16 height 6
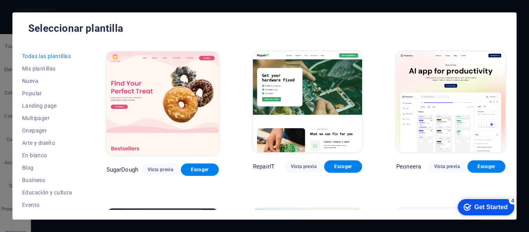
click at [313, 89] on img at bounding box center [307, 101] width 109 height 101
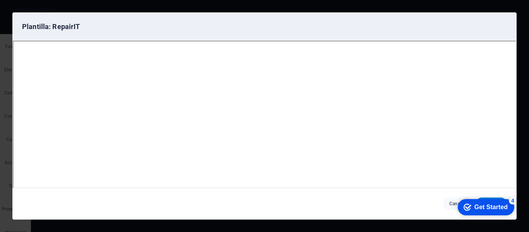
click at [502, 27] on icon "button" at bounding box center [502, 27] width 0 height 0
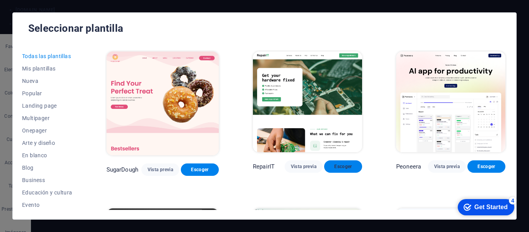
click at [341, 165] on span "Escoger" at bounding box center [343, 166] width 26 height 6
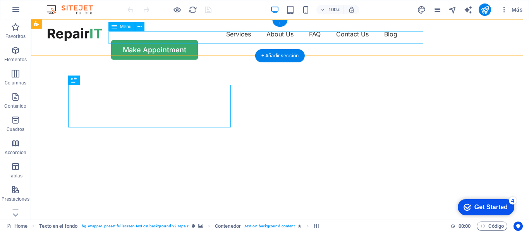
click at [199, 36] on nav "Services About Us FAQ Contact Us Blog" at bounding box center [280, 34] width 465 height 12
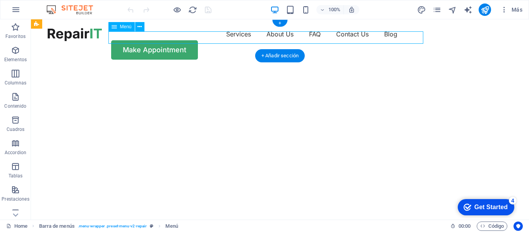
click at [192, 39] on nav "Services About Us FAQ Contact Us Blog" at bounding box center [280, 34] width 465 height 12
select select "1"
select select
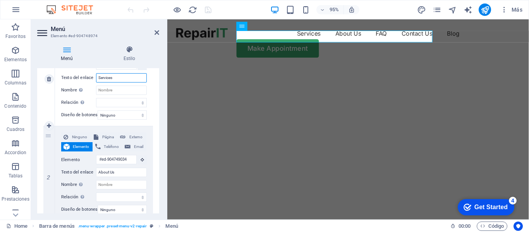
drag, startPoint x: 129, startPoint y: 78, endPoint x: 99, endPoint y: 80, distance: 29.1
click at [99, 80] on input "Services" at bounding box center [121, 77] width 51 height 9
type input "Servicios"
select select
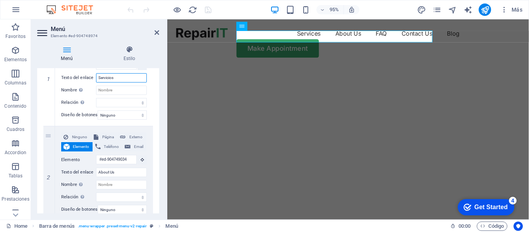
select select
type input "Servicios"
drag, startPoint x: 129, startPoint y: 171, endPoint x: 86, endPoint y: 175, distance: 42.7
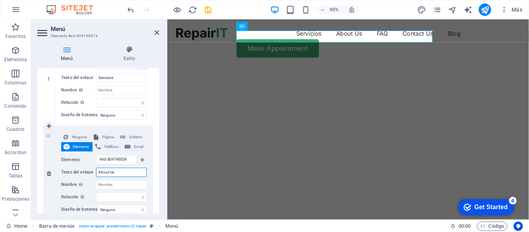
click at [86, 175] on div "Texto del enlace About Us" at bounding box center [104, 172] width 86 height 9
type input "nO"
select select
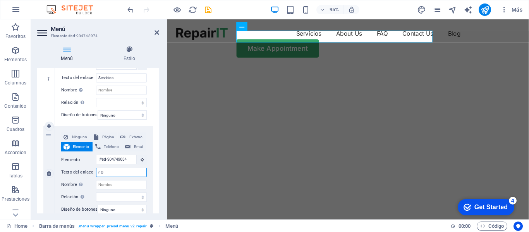
select select
type input "nOSO"
select select
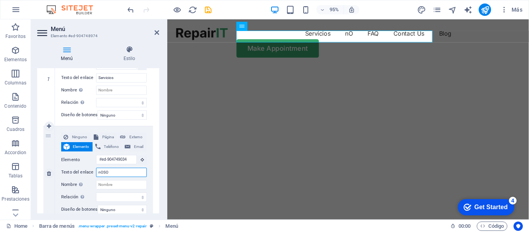
select select
type input "nOSOTR"
select select
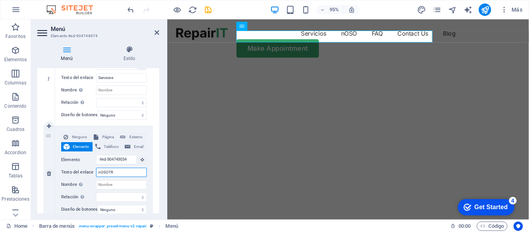
select select
type input "nOSOTROS"
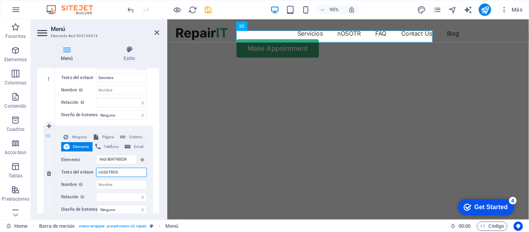
select select
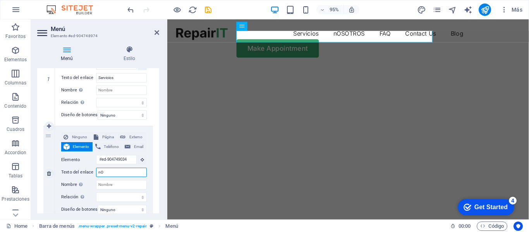
type input "n"
select select
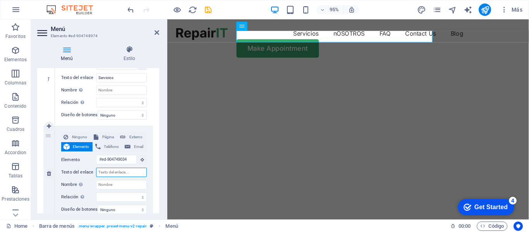
select select
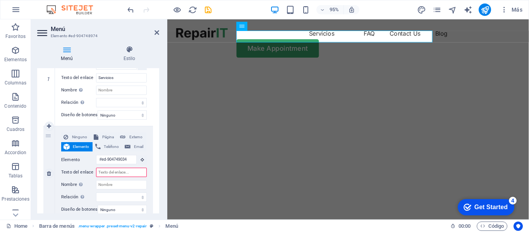
type input "N"
select select
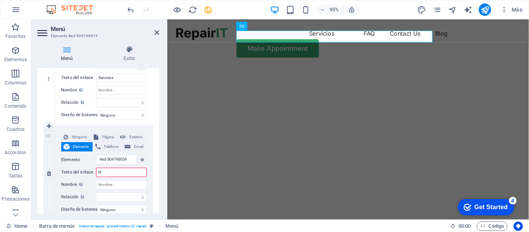
select select
type input "Nos"
select select
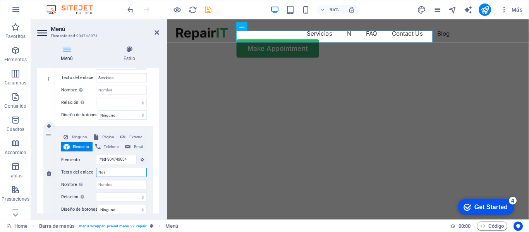
select select
type input "Nosot"
select select
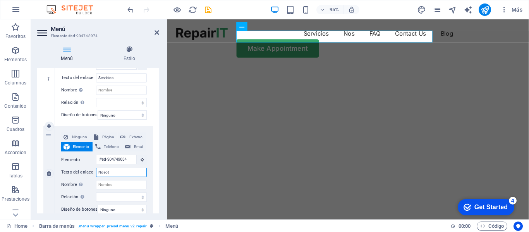
select select
type input "Nosotro"
select select
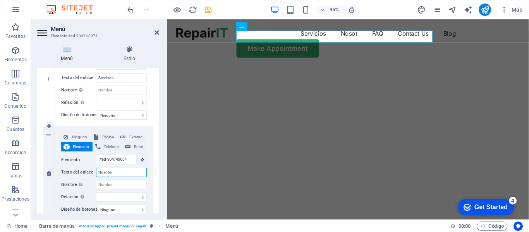
select select
type input "Nosotros"
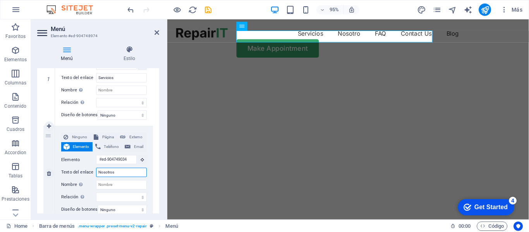
select select
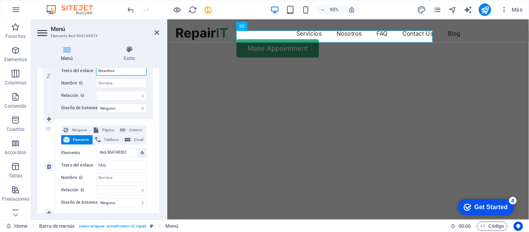
scroll to position [232, 0]
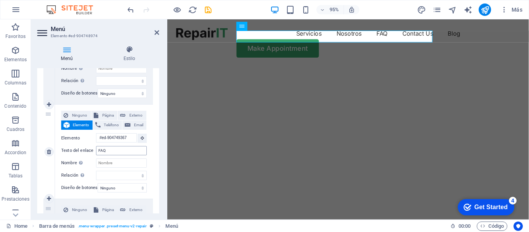
type input "Nosotros"
drag, startPoint x: 120, startPoint y: 153, endPoint x: 96, endPoint y: 154, distance: 23.7
click at [96, 154] on input "FAQ" at bounding box center [121, 150] width 51 height 9
type input "Agend"
select select
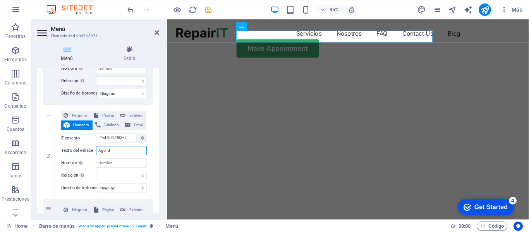
select select
type input "Agenda"
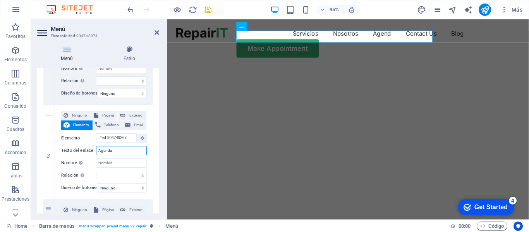
select select
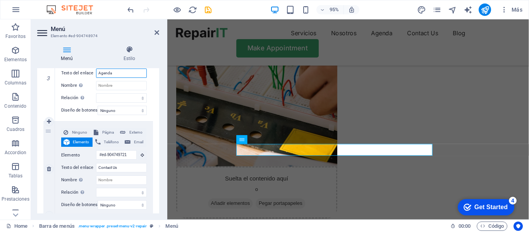
scroll to position [2, 0]
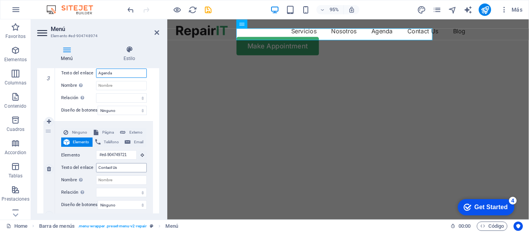
type input "Agenda"
drag, startPoint x: 125, startPoint y: 165, endPoint x: 86, endPoint y: 165, distance: 39.1
click at [86, 165] on div "Texto del enlace Contact Us" at bounding box center [104, 167] width 86 height 9
type input "Cont"
select select
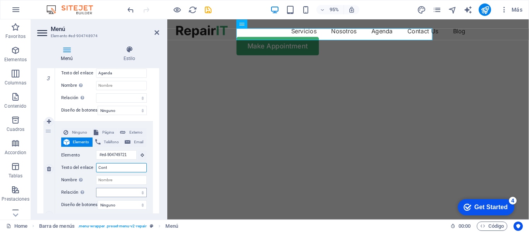
select select
type input "Contav"
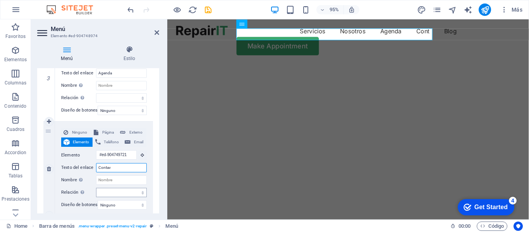
select select
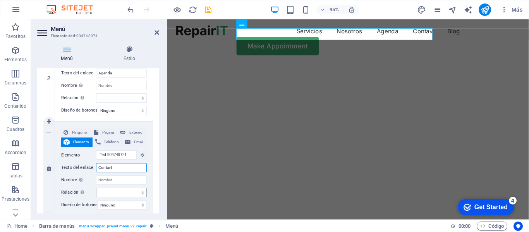
type input "Contavto"
select select
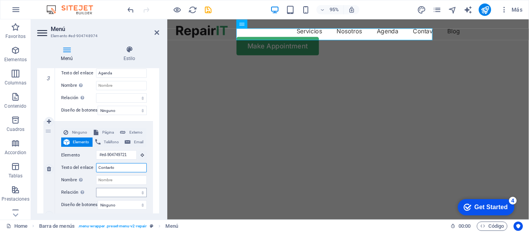
select select
click at [125, 169] on input "Contavto" at bounding box center [121, 167] width 51 height 9
type input "Contavt"
select select
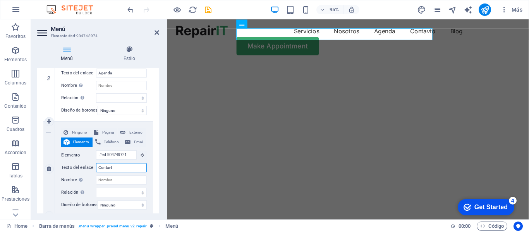
select select
type input "Conta"
select select
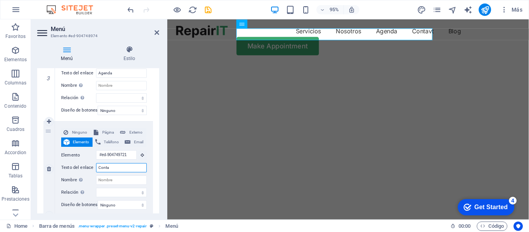
select select
type input "Contac"
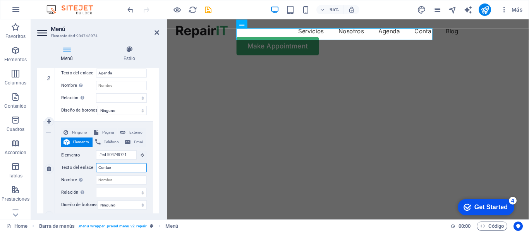
select select
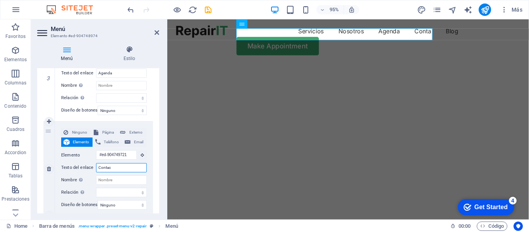
type input "Contact"
select select
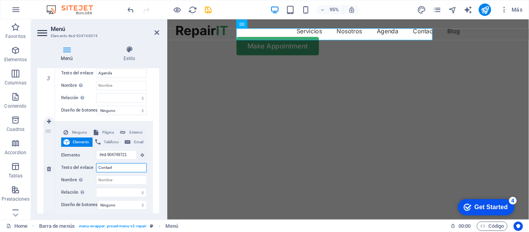
select select
type input "Contacto"
select select
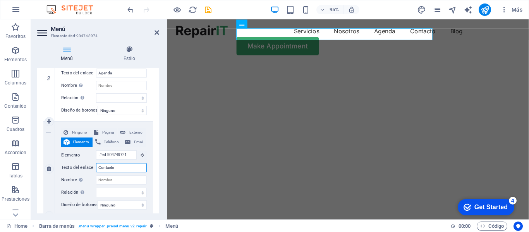
select select
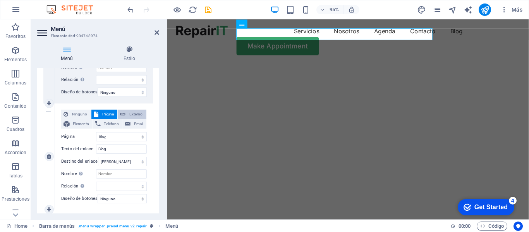
scroll to position [445, 0]
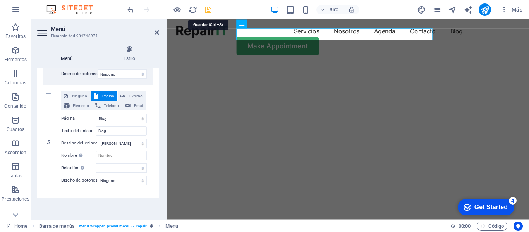
type input "Contacto"
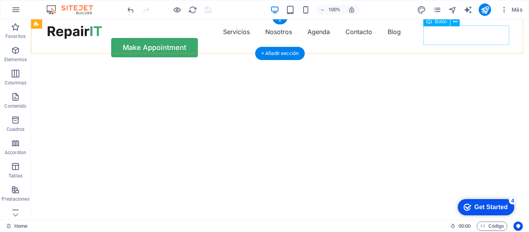
click at [466, 43] on div "Make Appointment" at bounding box center [280, 47] width 465 height 19
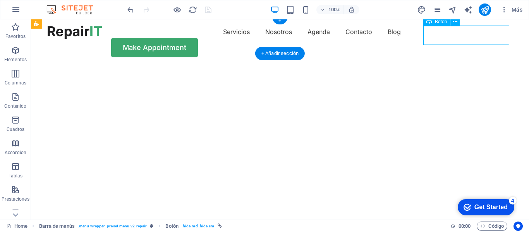
click at [467, 38] on div "Make Appointment" at bounding box center [280, 47] width 465 height 19
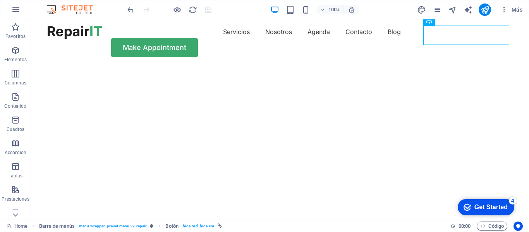
click at [487, 208] on div "Get Started" at bounding box center [490, 207] width 33 height 7
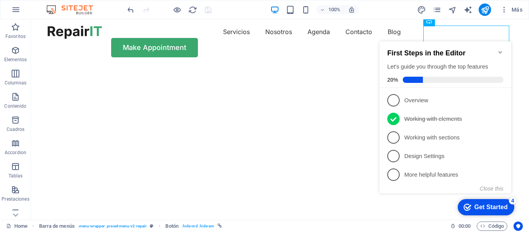
click at [486, 208] on div "Get Started" at bounding box center [490, 207] width 33 height 7
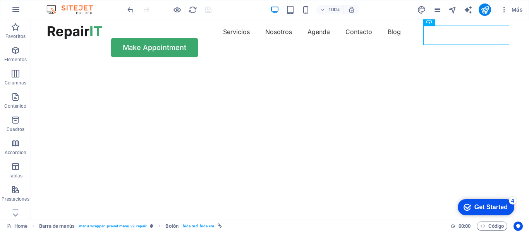
click at [507, 211] on div "Get Started" at bounding box center [490, 207] width 33 height 7
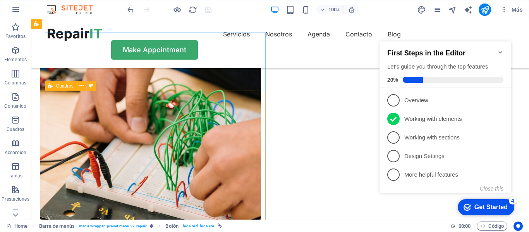
scroll to position [544, 0]
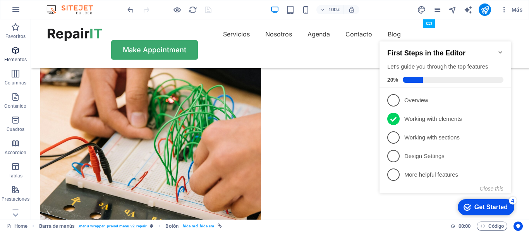
click at [20, 55] on icon "button" at bounding box center [15, 50] width 9 height 9
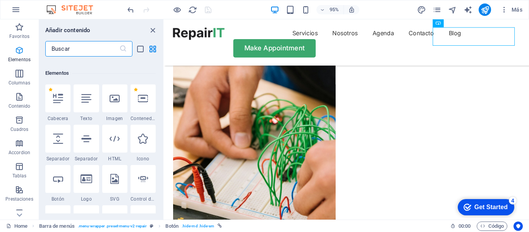
scroll to position [146, 0]
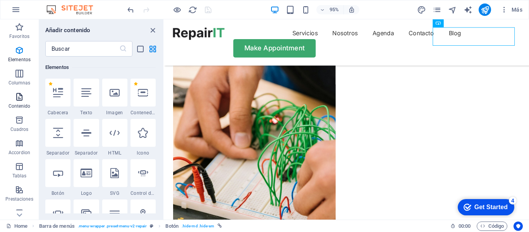
click at [22, 103] on p "Contenido" at bounding box center [20, 106] width 22 height 6
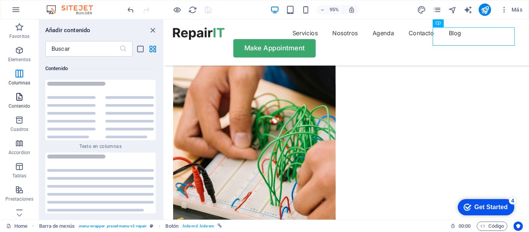
scroll to position [2626, 0]
click at [22, 124] on icon "button" at bounding box center [19, 119] width 9 height 9
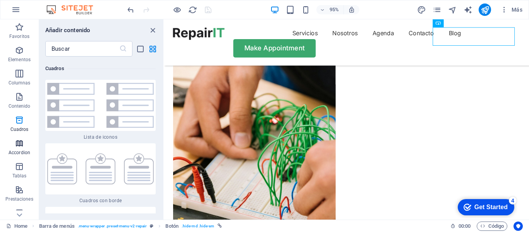
click at [19, 148] on span "Accordion" at bounding box center [19, 148] width 39 height 19
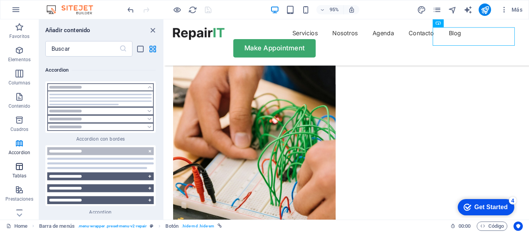
scroll to position [4809, 0]
click at [24, 170] on span "Tablas" at bounding box center [19, 171] width 39 height 19
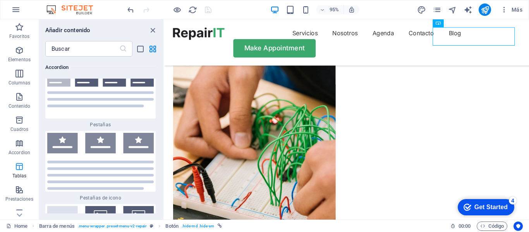
scroll to position [5239, 0]
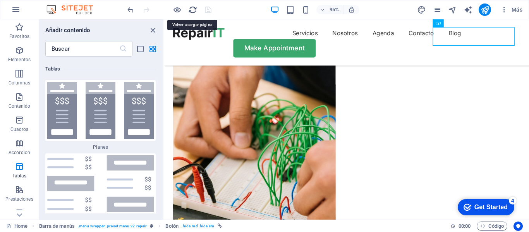
click at [0, 0] on icon "reload" at bounding box center [0, 0] width 0 height 0
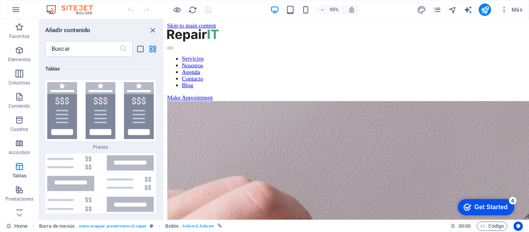
scroll to position [0, 0]
click at [153, 30] on icon "close panel" at bounding box center [152, 30] width 9 height 9
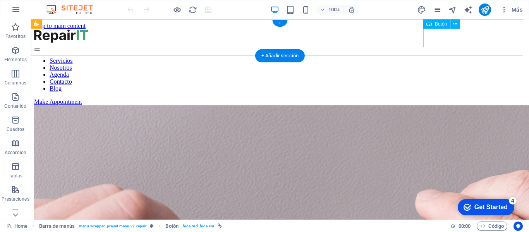
click at [476, 98] on div "Make Appointment" at bounding box center [280, 101] width 492 height 7
click at [465, 98] on div "Make Appointment" at bounding box center [280, 101] width 492 height 7
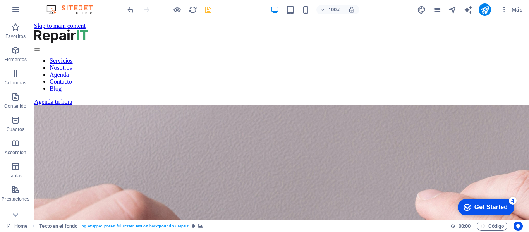
click at [474, 204] on div "Get Started" at bounding box center [490, 207] width 33 height 7
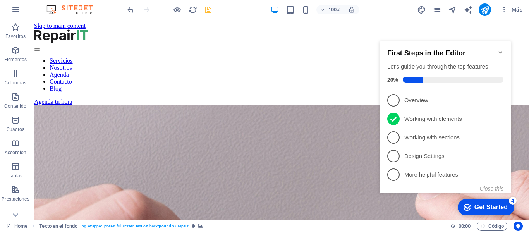
click at [430, 137] on p "Working with sections - incomplete" at bounding box center [450, 138] width 93 height 8
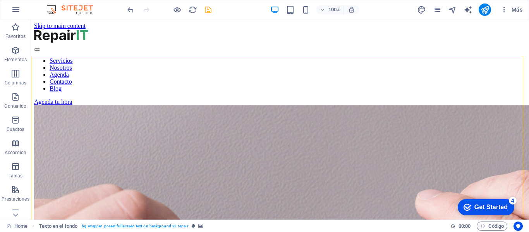
drag, startPoint x: 495, startPoint y: 204, endPoint x: 570, endPoint y: 319, distance: 137.6
click at [495, 204] on div "Get Started" at bounding box center [490, 207] width 33 height 7
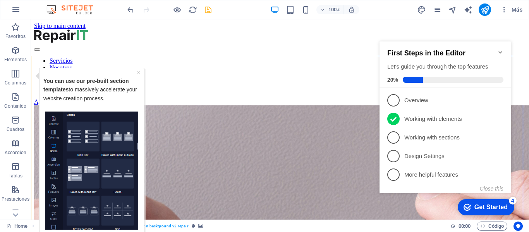
click at [514, 200] on div "4" at bounding box center [513, 201] width 8 height 8
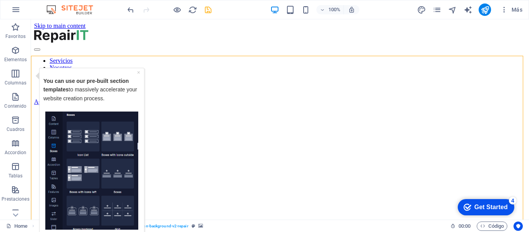
drag, startPoint x: 589, startPoint y: 365, endPoint x: 494, endPoint y: 207, distance: 184.2
click at [494, 207] on div "Get Started" at bounding box center [490, 207] width 33 height 7
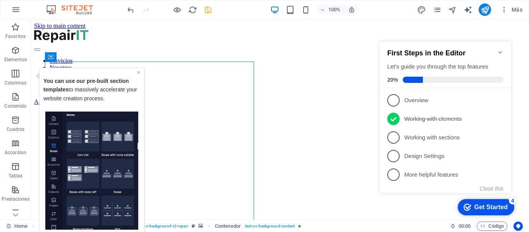
drag, startPoint x: 139, startPoint y: 70, endPoint x: 142, endPoint y: 119, distance: 48.4
click at [139, 70] on link "×" at bounding box center [138, 72] width 3 height 6
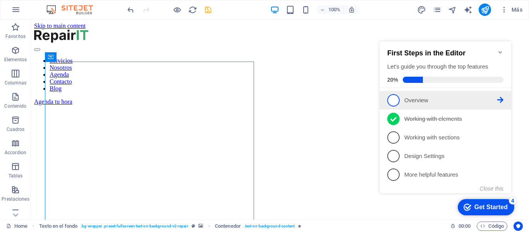
click at [395, 101] on span "1" at bounding box center [393, 100] width 12 height 12
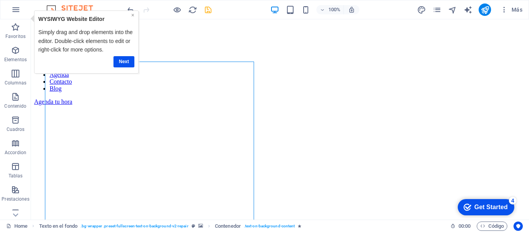
click at [132, 14] on link "×" at bounding box center [132, 15] width 3 height 6
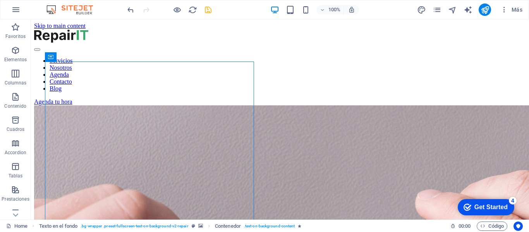
click at [0, 0] on img at bounding box center [0, 0] width 0 height 0
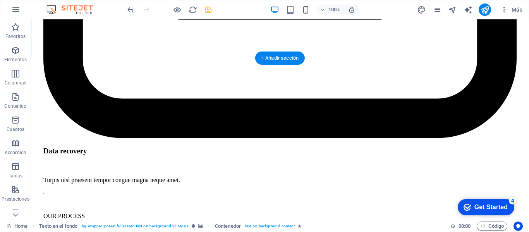
scroll to position [2680, 0]
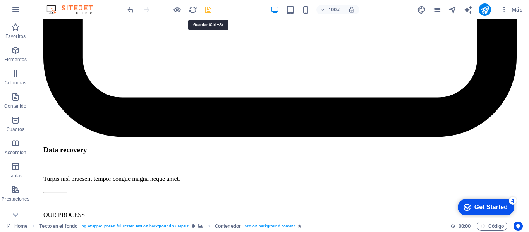
click at [205, 9] on icon "save" at bounding box center [208, 9] width 9 height 9
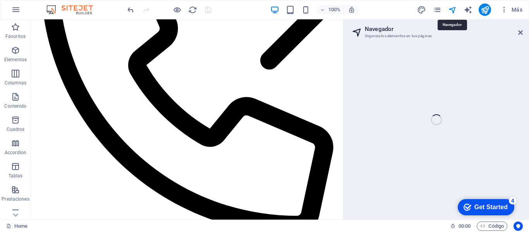
scroll to position [2724, 0]
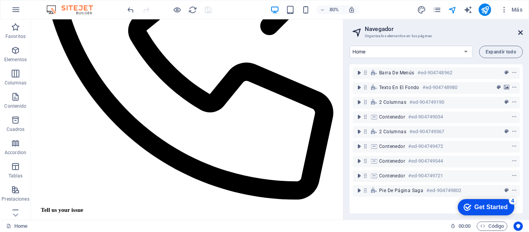
click at [519, 31] on icon at bounding box center [520, 32] width 5 height 6
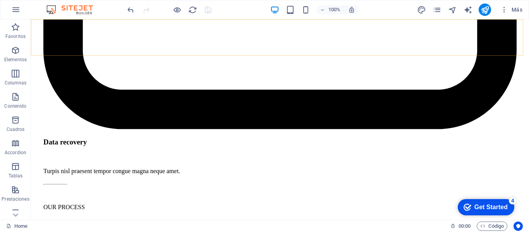
scroll to position [2680, 0]
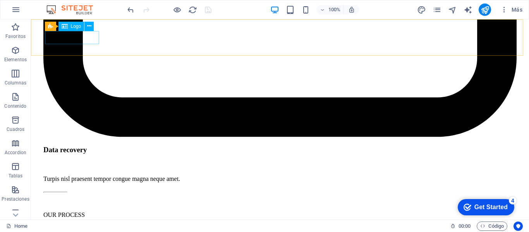
click at [77, 25] on span "Logo" at bounding box center [76, 26] width 10 height 5
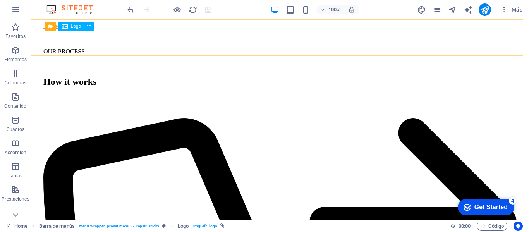
select select "px"
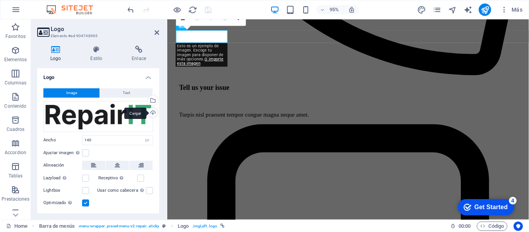
click at [146, 116] on div "Cargar" at bounding box center [152, 114] width 12 height 12
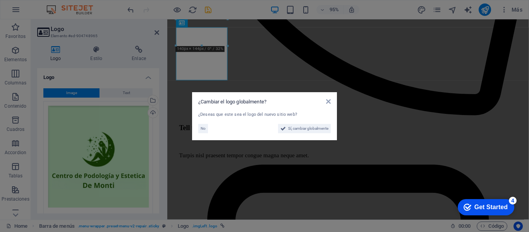
scroll to position [2880, 0]
drag, startPoint x: 299, startPoint y: 127, endPoint x: 291, endPoint y: 235, distance: 108.3
click at [299, 127] on span "Sí, cambiar globalmente" at bounding box center [308, 128] width 40 height 9
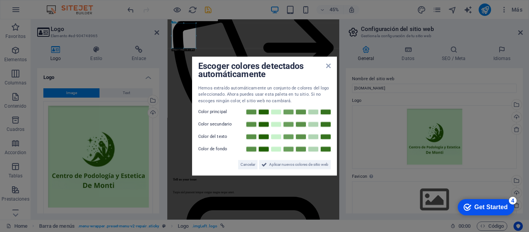
scroll to position [2839, 0]
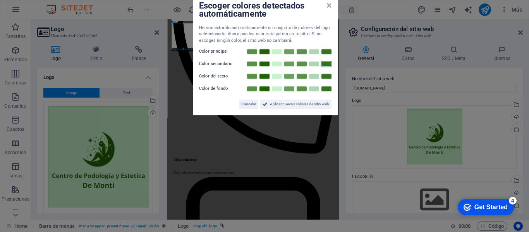
click at [329, 65] on div "Escoger colores detectados automáticamente Hemos extraído automáticamente un co…" at bounding box center [265, 55] width 145 height 119
click at [252, 50] on link at bounding box center [252, 52] width 12 height 6
click at [331, 7] on icon at bounding box center [329, 5] width 5 height 6
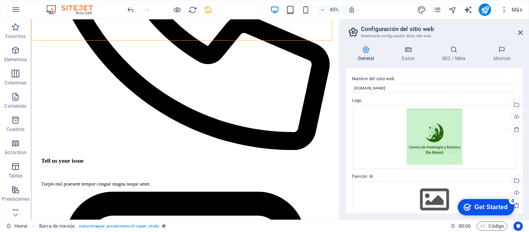
scroll to position [2885, 0]
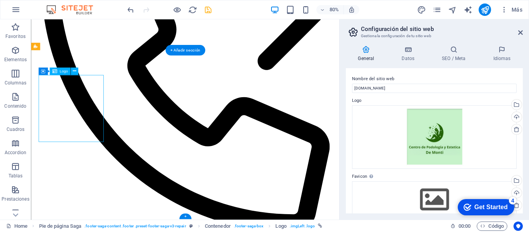
scroll to position [2839, 0]
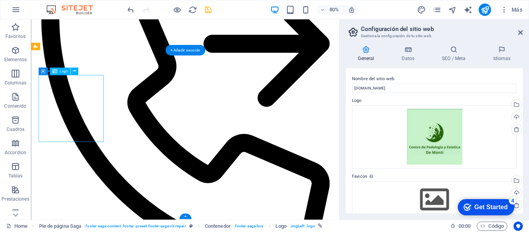
select select "px"
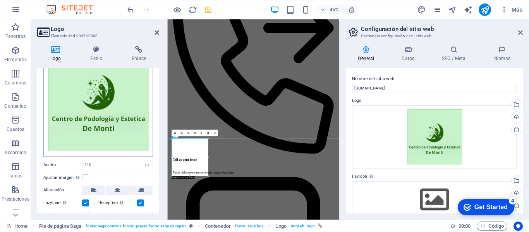
scroll to position [0, 0]
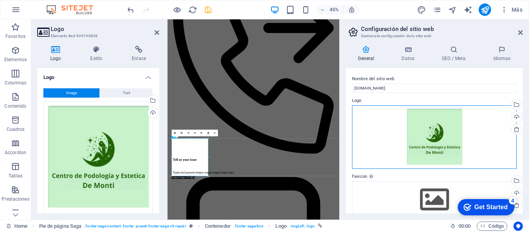
click at [444, 139] on div "Arrastra archivos aquí, haz clic para escoger archivos o selecciona archivos de…" at bounding box center [434, 137] width 165 height 64
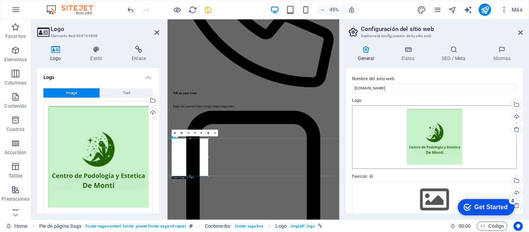
scroll to position [5454, 0]
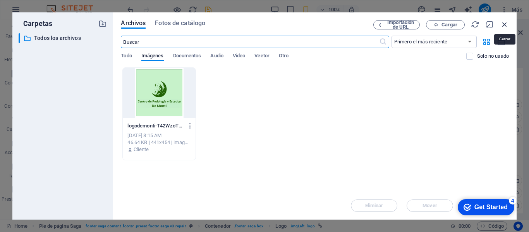
click at [504, 24] on icon "button" at bounding box center [504, 24] width 9 height 9
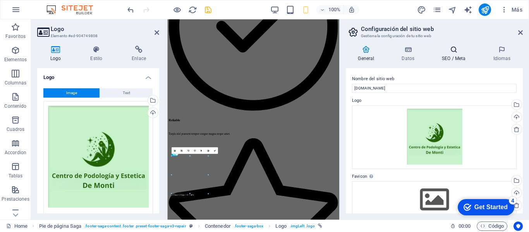
scroll to position [2800, 0]
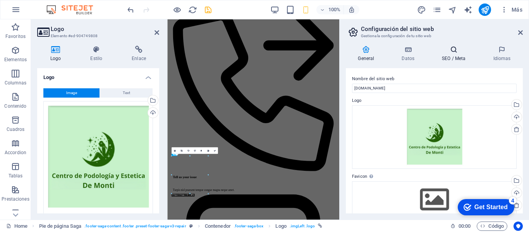
type input "210"
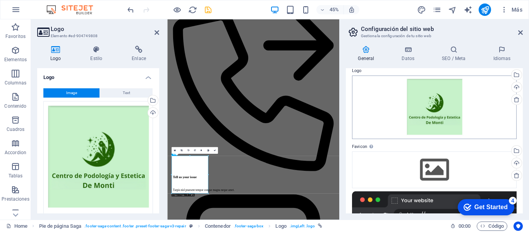
scroll to position [0, 0]
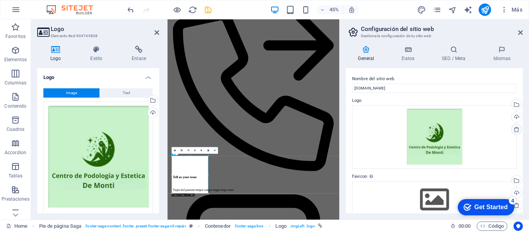
click at [514, 130] on icon at bounding box center [516, 129] width 6 height 6
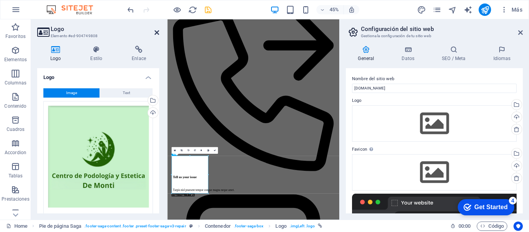
click at [158, 30] on icon at bounding box center [156, 32] width 5 height 6
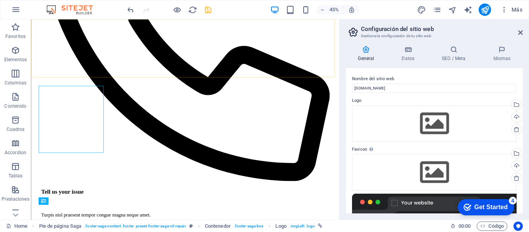
scroll to position [2872, 0]
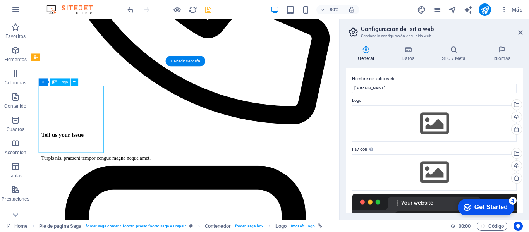
click at [519, 33] on icon at bounding box center [520, 32] width 5 height 6
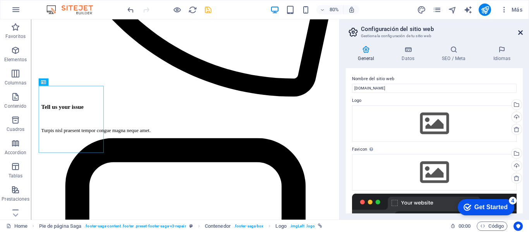
scroll to position [2698, 0]
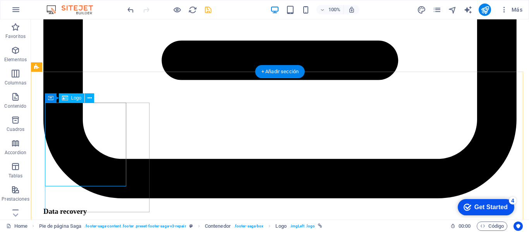
click at [93, 97] on button at bounding box center [89, 97] width 9 height 9
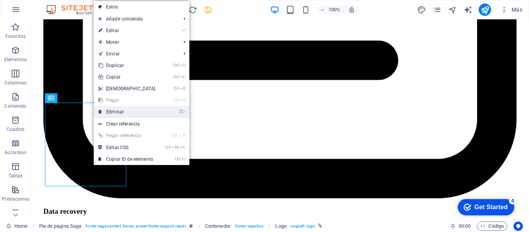
click at [134, 109] on link "⌦ Eliminar" at bounding box center [127, 112] width 67 height 12
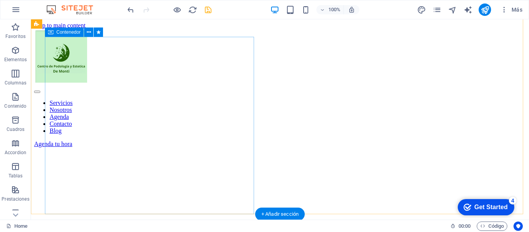
scroll to position [0, 0]
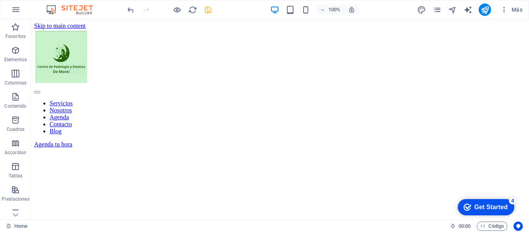
click at [483, 204] on div "Get Started" at bounding box center [490, 207] width 33 height 7
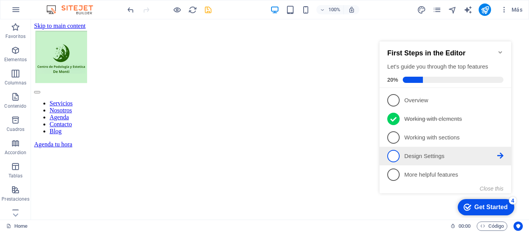
click at [433, 153] on p "Design Settings - incomplete" at bounding box center [450, 156] width 93 height 8
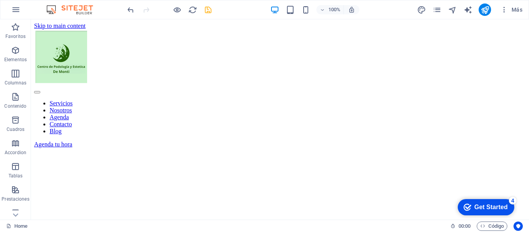
click at [483, 205] on div "Get Started" at bounding box center [490, 207] width 33 height 7
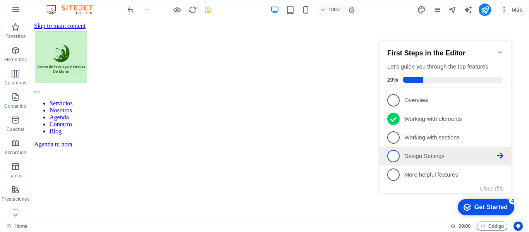
click at [500, 155] on icon at bounding box center [500, 156] width 6 height 6
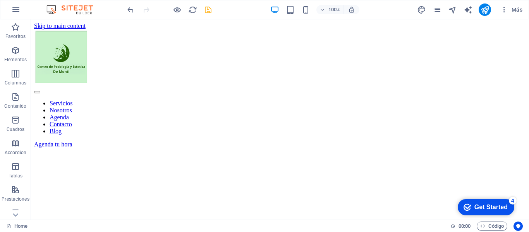
click at [485, 206] on div "Get Started" at bounding box center [490, 207] width 33 height 7
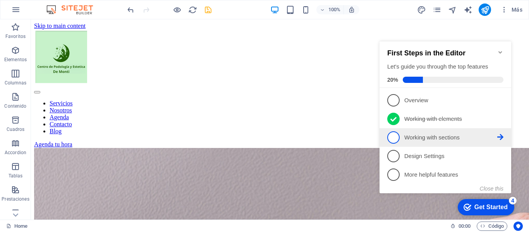
click at [500, 135] on icon at bounding box center [500, 137] width 6 height 6
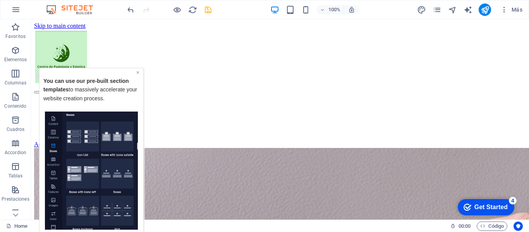
click at [137, 73] on link "×" at bounding box center [137, 72] width 3 height 6
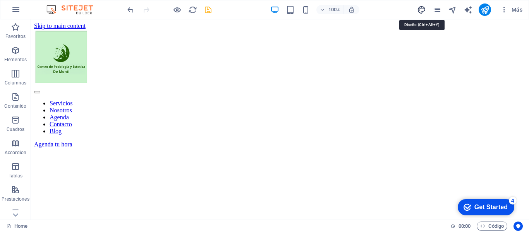
click at [0, 0] on icon "design" at bounding box center [0, 0] width 0 height 0
select select "px"
select select "400"
select select "px"
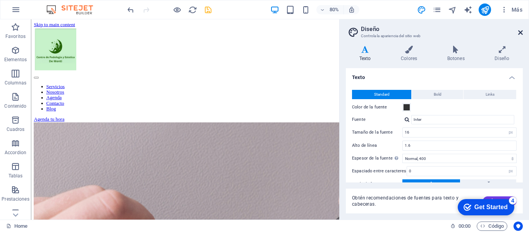
click at [519, 31] on icon at bounding box center [520, 32] width 5 height 6
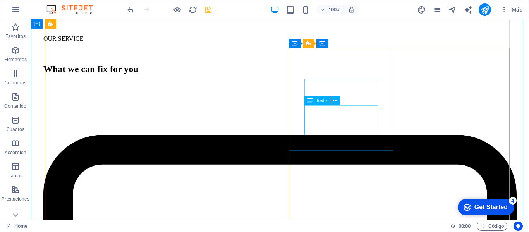
scroll to position [1006, 0]
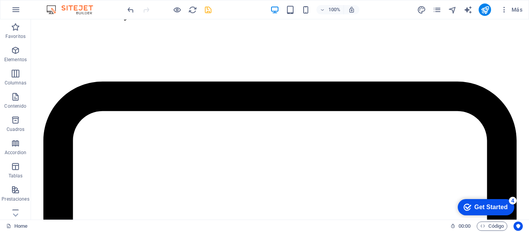
click at [487, 202] on div "checkmark Get Started 4" at bounding box center [486, 207] width 57 height 16
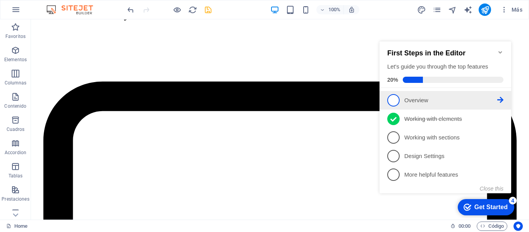
click at [392, 96] on span "1" at bounding box center [393, 100] width 12 height 12
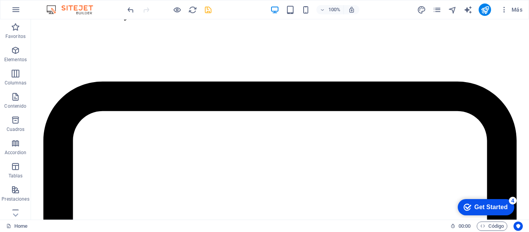
scroll to position [0, 0]
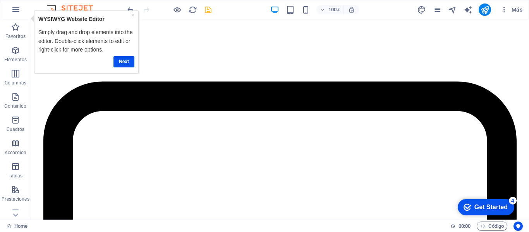
drag, startPoint x: 491, startPoint y: 203, endPoint x: 499, endPoint y: 207, distance: 9.0
click at [499, 207] on div "Get Started" at bounding box center [490, 207] width 33 height 7
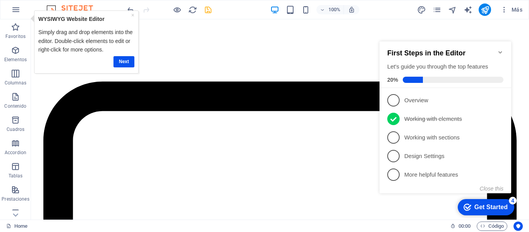
click at [497, 207] on div "Get Started" at bounding box center [490, 207] width 33 height 7
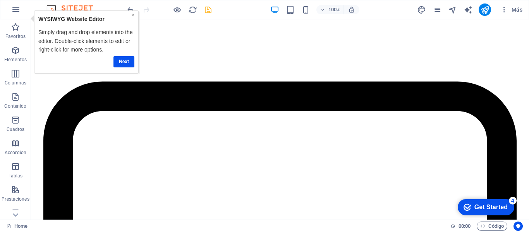
click at [133, 13] on link "×" at bounding box center [132, 15] width 3 height 6
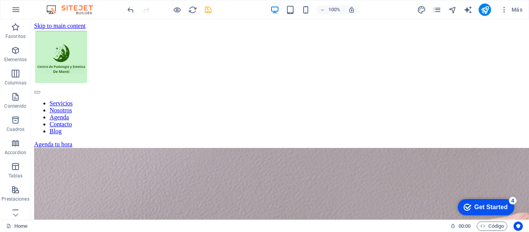
click at [0, 0] on img at bounding box center [0, 0] width 0 height 0
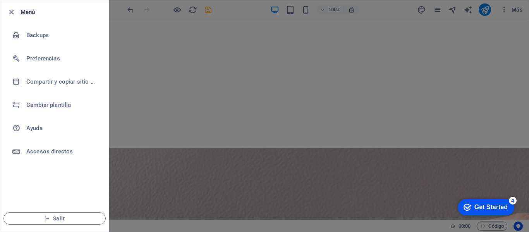
click at [152, 50] on div at bounding box center [264, 116] width 529 height 232
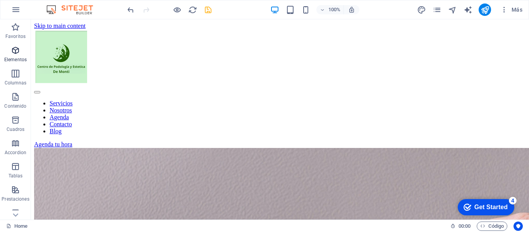
click at [18, 51] on icon "button" at bounding box center [15, 50] width 9 height 9
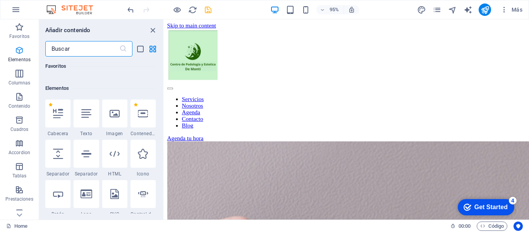
scroll to position [146, 0]
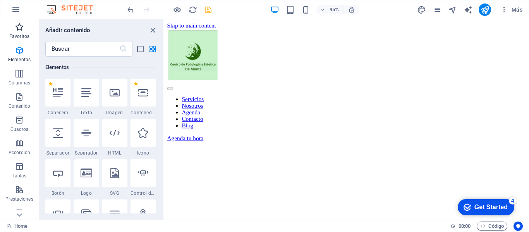
click at [13, 31] on span "Favoritos" at bounding box center [19, 31] width 39 height 19
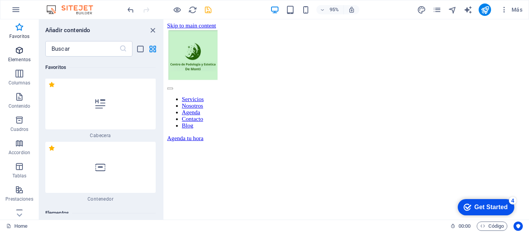
scroll to position [0, 0]
click at [26, 96] on span "Contenido" at bounding box center [19, 101] width 39 height 19
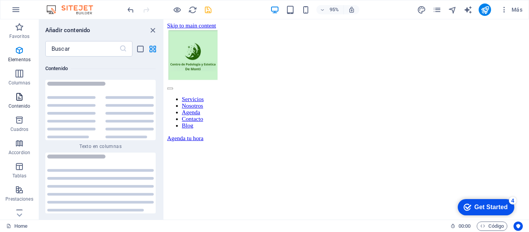
scroll to position [2626, 0]
click at [26, 118] on span "Cuadros" at bounding box center [19, 124] width 39 height 19
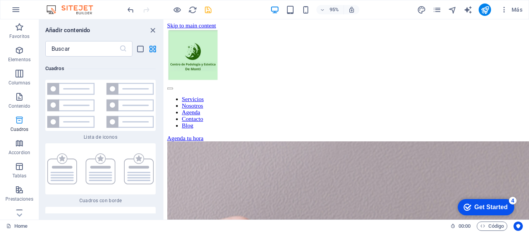
scroll to position [4187, 0]
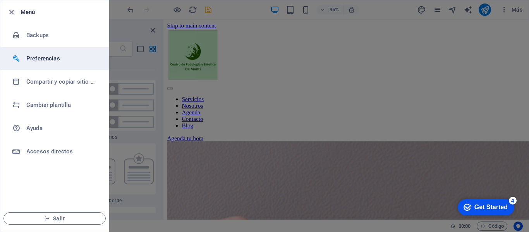
click at [46, 58] on h6 "Preferencias" at bounding box center [62, 58] width 72 height 9
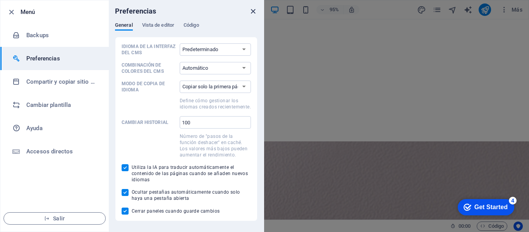
click at [253, 13] on icon "close" at bounding box center [253, 11] width 9 height 9
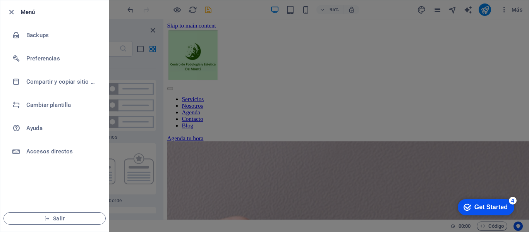
click at [276, 39] on div at bounding box center [264, 116] width 529 height 232
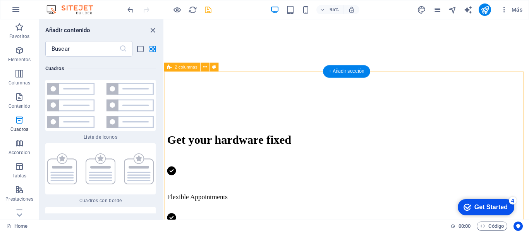
scroll to position [232, 0]
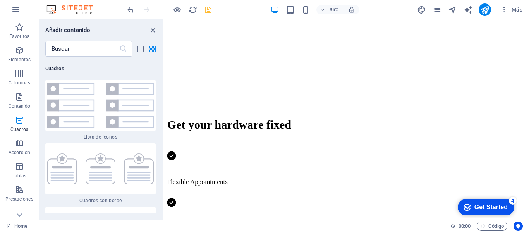
click at [497, 204] on div "Get Started" at bounding box center [490, 207] width 33 height 7
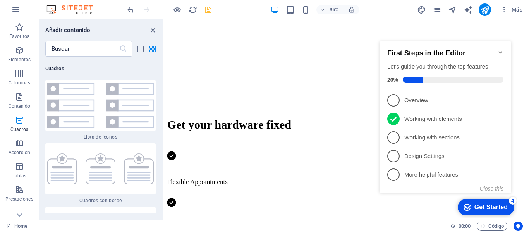
click at [497, 204] on div "Get Started" at bounding box center [490, 207] width 33 height 7
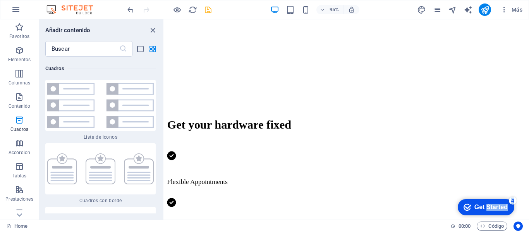
click at [507, 211] on div "Get Started" at bounding box center [490, 207] width 33 height 7
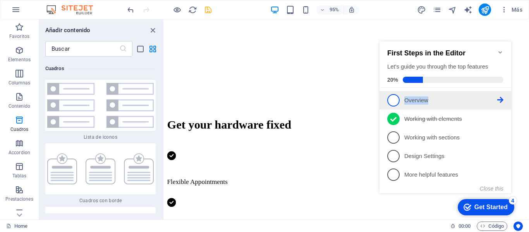
drag, startPoint x: 393, startPoint y: 98, endPoint x: 504, endPoint y: 102, distance: 111.6
click at [504, 102] on li "1 Overview - incomplete" at bounding box center [445, 100] width 132 height 19
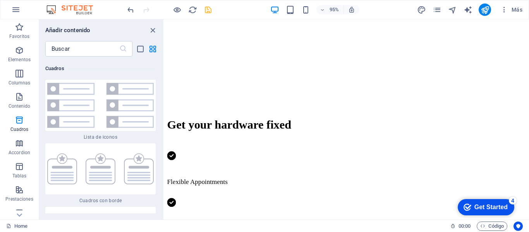
scroll to position [0, 0]
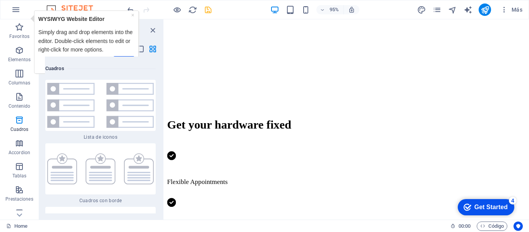
click at [471, 206] on div "checkmark Get Started 4" at bounding box center [485, 207] width 44 height 8
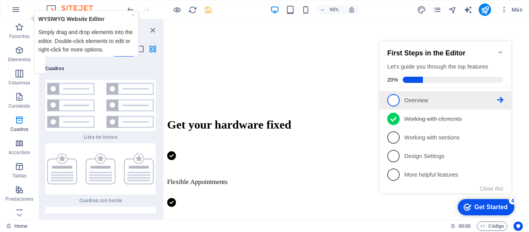
click at [501, 99] on icon at bounding box center [500, 100] width 6 height 6
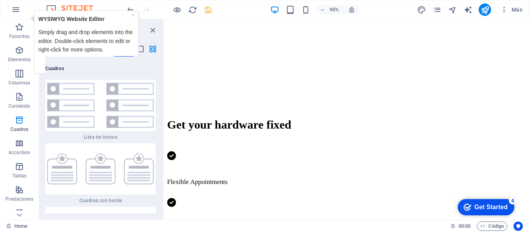
click at [484, 206] on div "Get Started" at bounding box center [490, 207] width 33 height 7
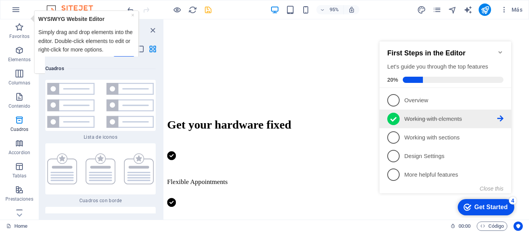
click at [498, 117] on icon at bounding box center [500, 118] width 6 height 6
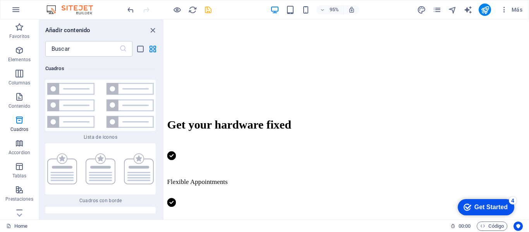
drag, startPoint x: 554, startPoint y: 370, endPoint x: 480, endPoint y: 205, distance: 180.9
click at [480, 205] on div "Get Started" at bounding box center [490, 207] width 33 height 7
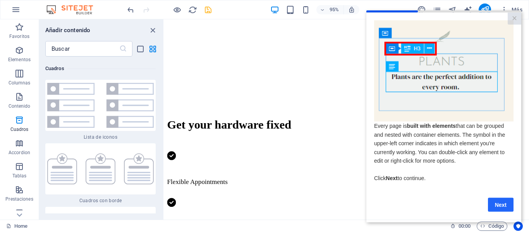
click at [505, 204] on link "Next" at bounding box center [501, 204] width 26 height 14
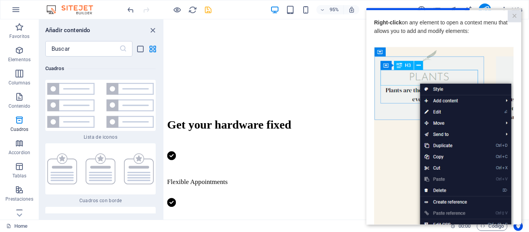
click at [397, 137] on img at bounding box center [443, 156] width 139 height 219
click at [415, 132] on img at bounding box center [443, 156] width 139 height 219
click at [512, 15] on link "×" at bounding box center [514, 16] width 14 height 12
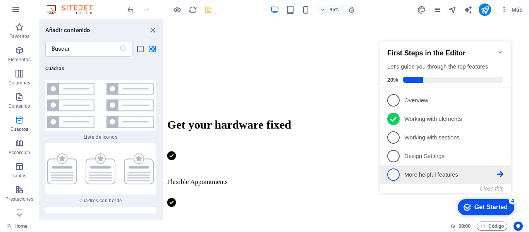
click at [441, 176] on p "More helpful features - incomplete" at bounding box center [450, 175] width 93 height 8
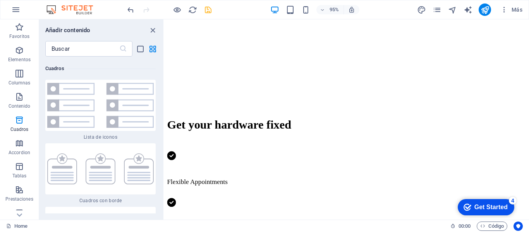
drag, startPoint x: 484, startPoint y: 207, endPoint x: 560, endPoint y: 365, distance: 174.7
click at [485, 207] on div "Get Started" at bounding box center [490, 207] width 33 height 7
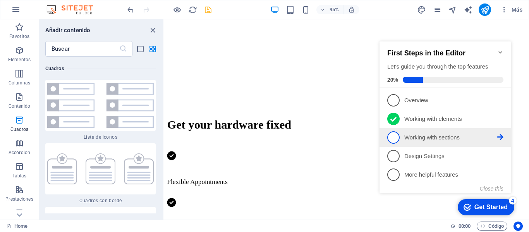
click at [454, 137] on p "Working with sections - incomplete" at bounding box center [450, 138] width 93 height 8
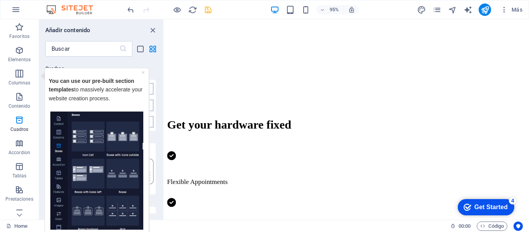
click at [488, 205] on div "Get Started" at bounding box center [490, 207] width 33 height 7
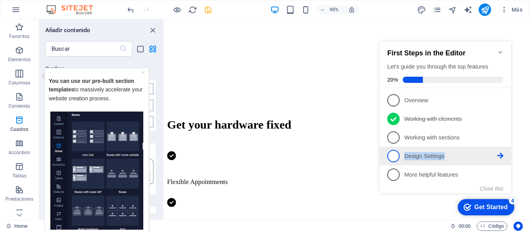
drag, startPoint x: 398, startPoint y: 155, endPoint x: 497, endPoint y: 161, distance: 99.7
click at [497, 161] on li "4 Design Settings - incomplete" at bounding box center [445, 156] width 132 height 19
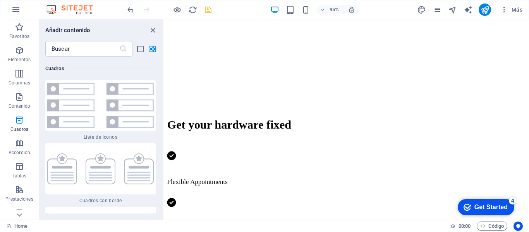
click at [514, 215] on div "checkmark Get Started 4" at bounding box center [486, 207] width 57 height 16
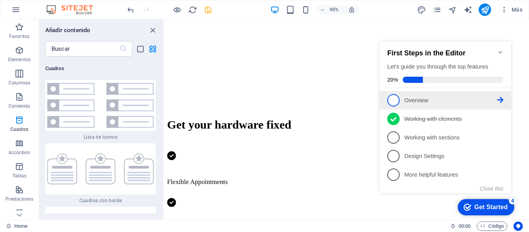
click at [502, 99] on icon at bounding box center [500, 100] width 6 height 6
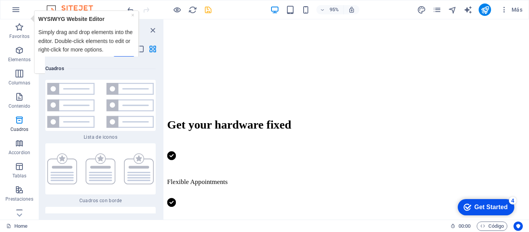
click at [502, 204] on div "Get Started" at bounding box center [490, 207] width 33 height 7
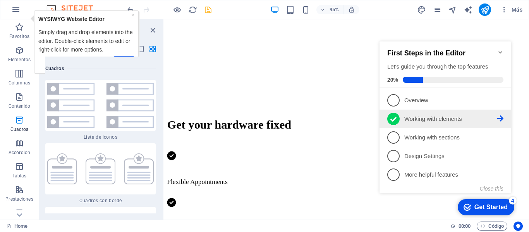
click at [501, 119] on icon at bounding box center [500, 118] width 6 height 6
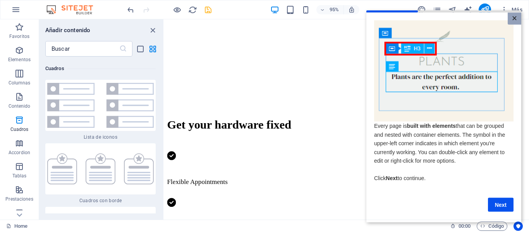
click at [514, 17] on link "×" at bounding box center [514, 18] width 14 height 12
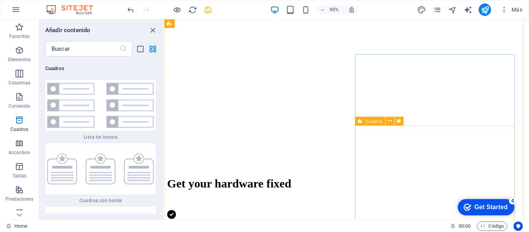
scroll to position [310, 0]
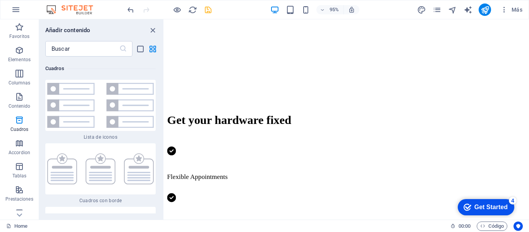
click at [495, 204] on div "Get Started" at bounding box center [490, 207] width 33 height 7
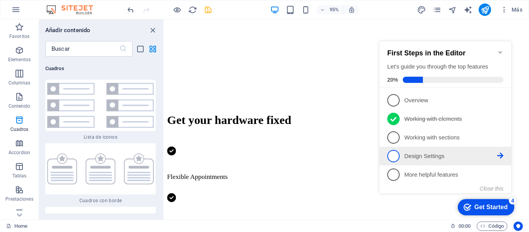
click at [431, 155] on p "Design Settings - incomplete" at bounding box center [450, 156] width 93 height 8
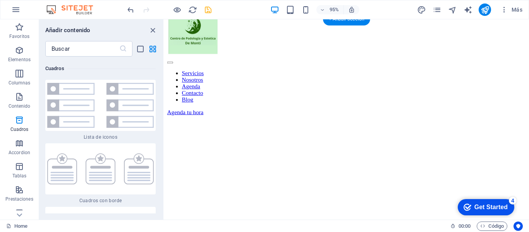
scroll to position [0, 0]
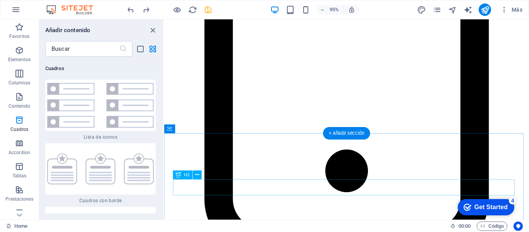
scroll to position [1653, 0]
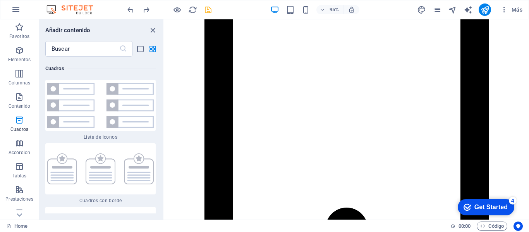
click at [483, 206] on div "Get Started" at bounding box center [490, 207] width 33 height 7
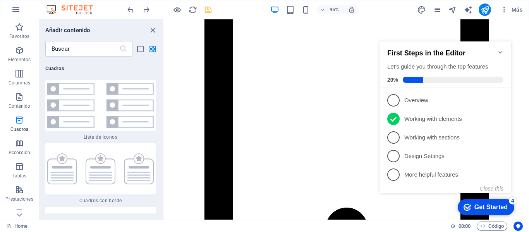
click at [498, 49] on icon "Minimize checklist" at bounding box center [500, 52] width 6 height 6
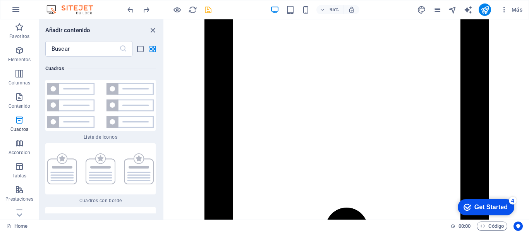
click at [497, 195] on html "checkmark Get Started 4 First Steps in the Editor Let's guide you through the t…" at bounding box center [484, 206] width 66 height 23
click at [0, 0] on span "Más" at bounding box center [0, 0] width 0 height 0
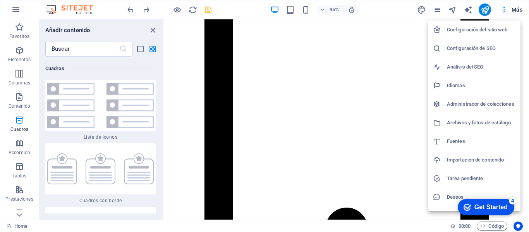
click at [470, 86] on h6 "Idiomas" at bounding box center [481, 85] width 69 height 9
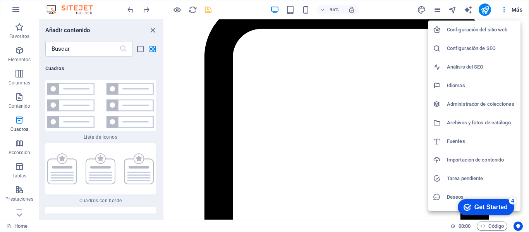
scroll to position [1765, 0]
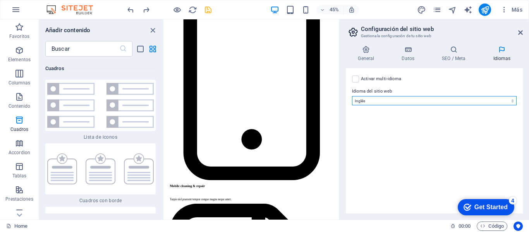
click at [458, 101] on select "Abkhazian Afar Afrikaans Akan Albanés Alemán Amharic Árabe Aragonese Armenian A…" at bounding box center [434, 100] width 165 height 9
select select "44"
click at [352, 96] on select "Abkhazian Afar Afrikaans Akan Albanés Alemán Amharic Árabe Aragonese Armenian A…" at bounding box center [434, 100] width 165 height 9
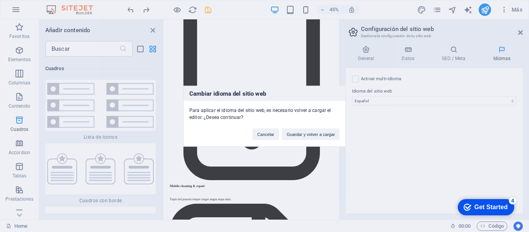
click at [487, 200] on div "checkmark Get Started 4" at bounding box center [486, 207] width 57 height 16
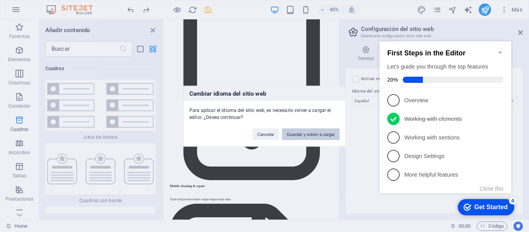
click at [321, 136] on button "Guardar y volver a cargar" at bounding box center [311, 134] width 58 height 12
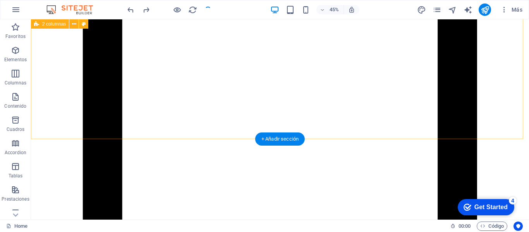
scroll to position [1553, 0]
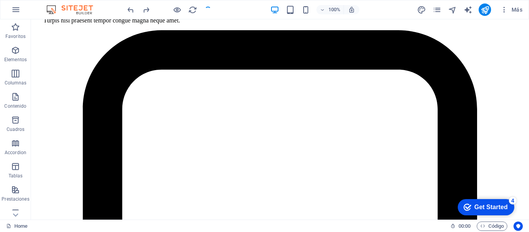
click at [486, 204] on div "Get Started" at bounding box center [490, 207] width 33 height 7
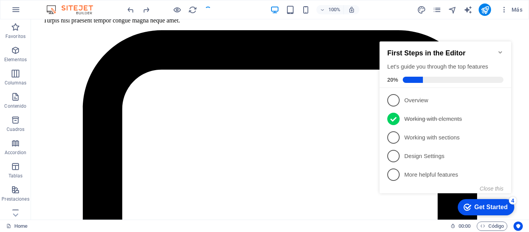
click at [486, 202] on div "checkmark Get Started 4" at bounding box center [486, 207] width 57 height 16
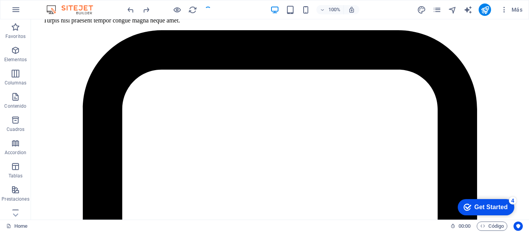
click at [514, 215] on div "checkmark Get Started 4" at bounding box center [486, 207] width 57 height 16
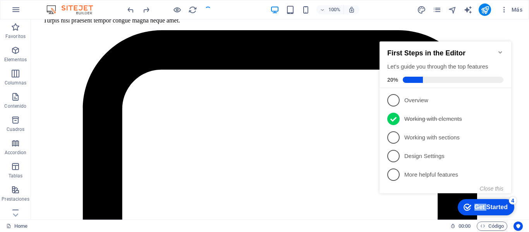
click at [489, 201] on div "checkmark Get Started 4" at bounding box center [486, 207] width 57 height 16
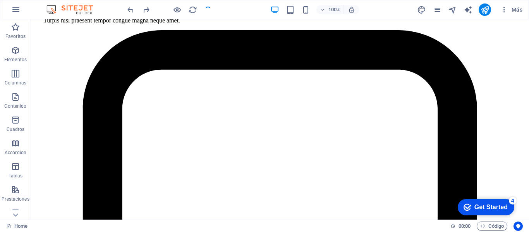
click at [514, 215] on div "checkmark Get Started 4" at bounding box center [486, 207] width 57 height 16
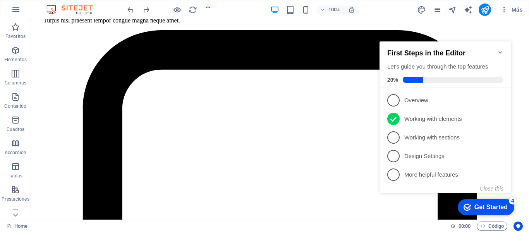
click at [491, 201] on div "checkmark Get Started 4" at bounding box center [486, 207] width 57 height 16
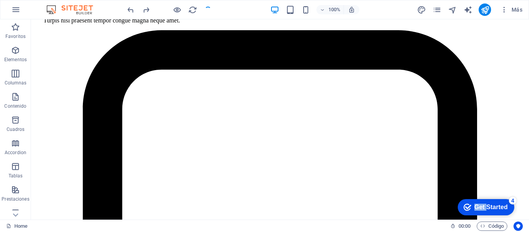
click at [491, 201] on div "checkmark Get Started 4" at bounding box center [486, 207] width 57 height 16
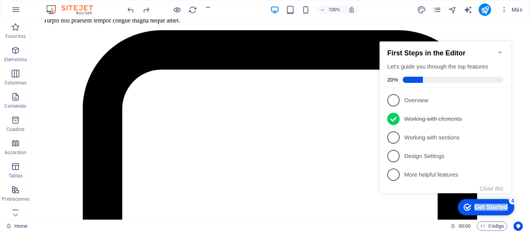
click at [491, 201] on div "checkmark Get Started 4" at bounding box center [486, 207] width 57 height 16
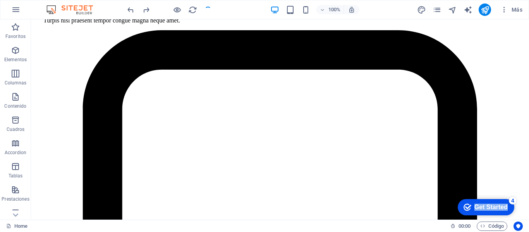
click at [514, 215] on div "checkmark Get Started 4" at bounding box center [486, 207] width 57 height 16
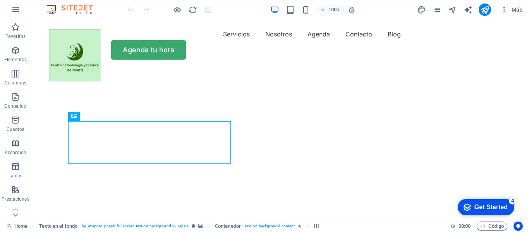
click at [498, 206] on div "Get Started" at bounding box center [490, 207] width 33 height 7
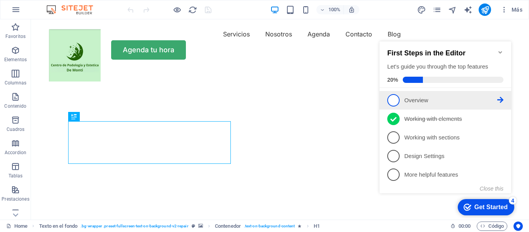
click at [419, 96] on p "Overview - incomplete" at bounding box center [450, 100] width 93 height 8
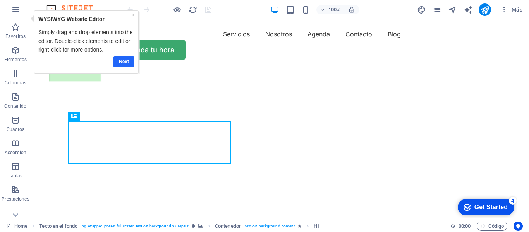
click at [127, 60] on link "Next" at bounding box center [123, 61] width 21 height 11
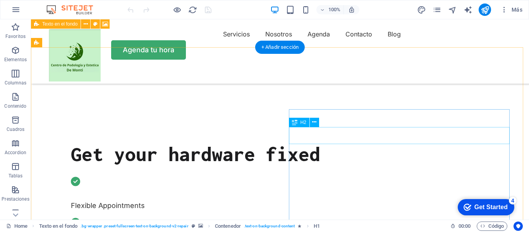
scroll to position [232, 0]
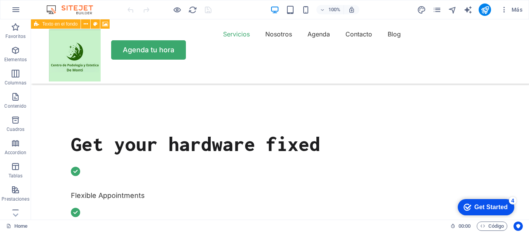
click at [498, 206] on div "Get Started" at bounding box center [490, 207] width 33 height 7
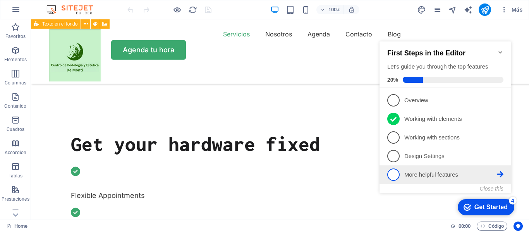
click at [444, 174] on p "More helpful features - incomplete" at bounding box center [450, 175] width 93 height 8
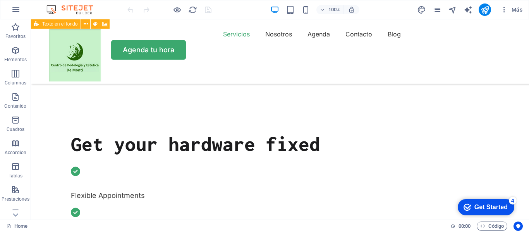
click at [481, 207] on div "Get Started" at bounding box center [490, 207] width 33 height 7
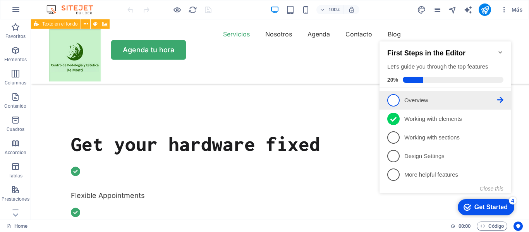
click at [418, 99] on p "Overview - incomplete" at bounding box center [450, 100] width 93 height 8
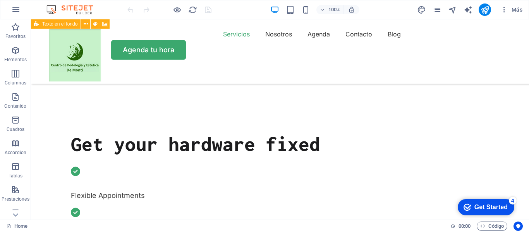
scroll to position [0, 0]
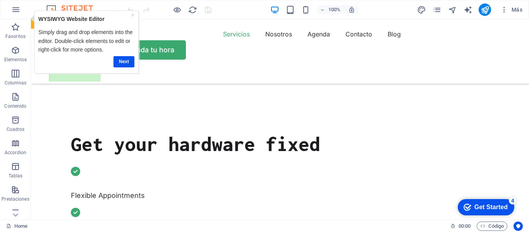
click at [485, 200] on div "checkmark Get Started 4" at bounding box center [486, 207] width 57 height 16
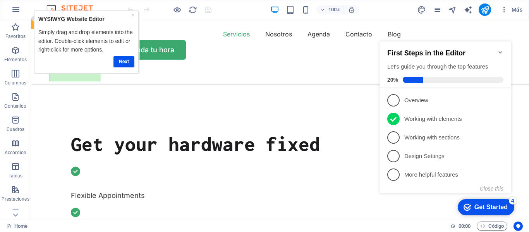
click at [468, 71] on div "First Steps in the Editor Let's guide you through the top features 20%" at bounding box center [445, 66] width 116 height 34
click at [118, 56] on link "Next" at bounding box center [123, 61] width 21 height 11
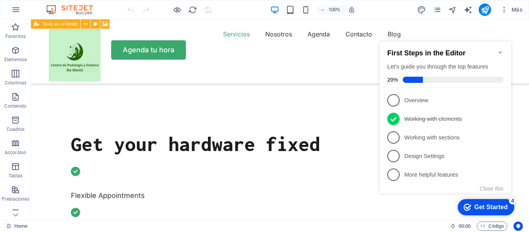
click at [498, 49] on icon "Minimize checklist" at bounding box center [500, 52] width 6 height 6
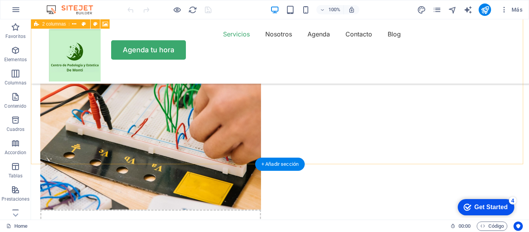
scroll to position [593, 0]
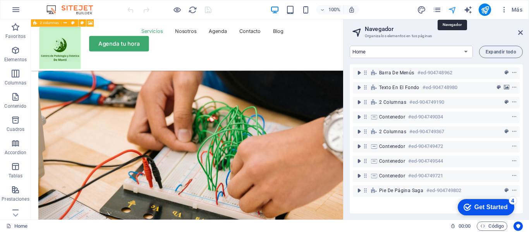
scroll to position [628, 0]
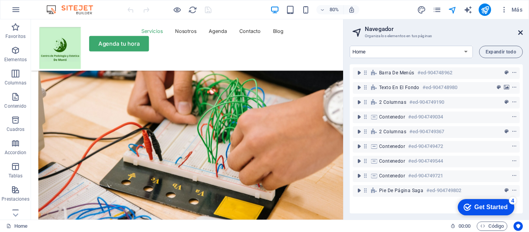
click at [520, 32] on icon at bounding box center [520, 32] width 5 height 6
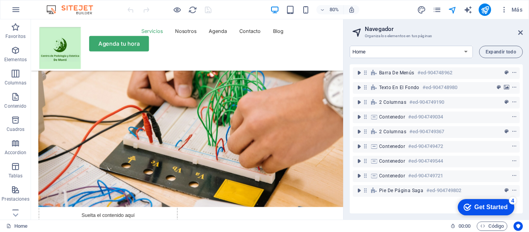
scroll to position [593, 0]
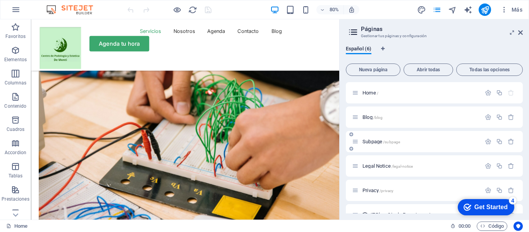
scroll to position [15, 0]
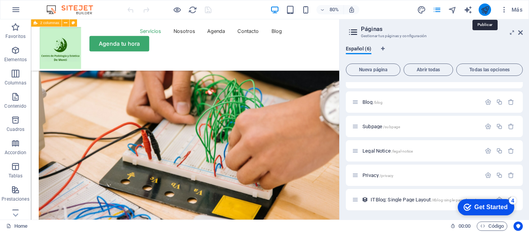
click at [486, 10] on icon "publish" at bounding box center [484, 9] width 9 height 9
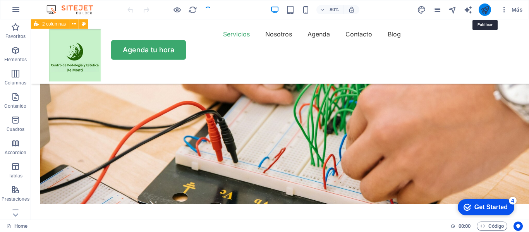
scroll to position [593, 0]
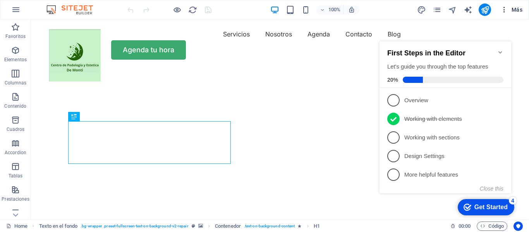
click at [0, 0] on span "Más" at bounding box center [0, 0] width 0 height 0
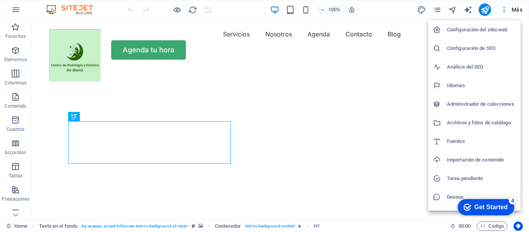
click at [18, 9] on div at bounding box center [264, 116] width 529 height 232
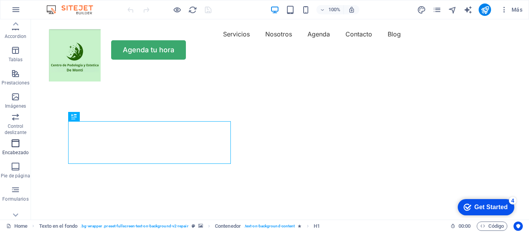
scroll to position [148, 0]
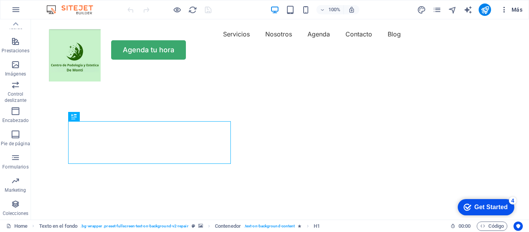
click at [0, 0] on span "Más" at bounding box center [0, 0] width 0 height 0
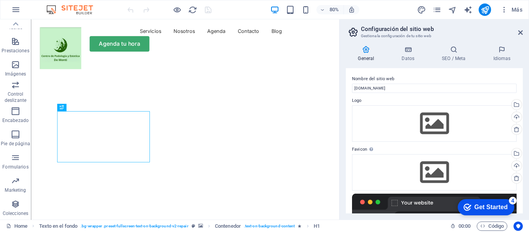
click at [494, 199] on div "checkmark Get Started 4" at bounding box center [486, 207] width 57 height 16
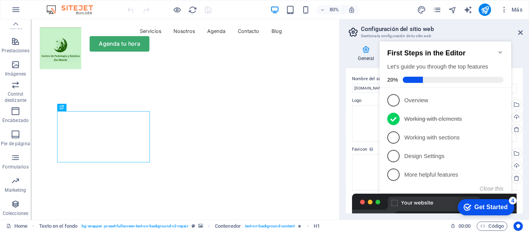
click at [493, 200] on div "checkmark Get Started 4" at bounding box center [486, 207] width 57 height 16
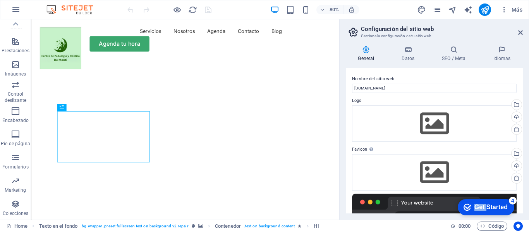
click at [514, 215] on div "checkmark Get Started 4" at bounding box center [486, 207] width 57 height 16
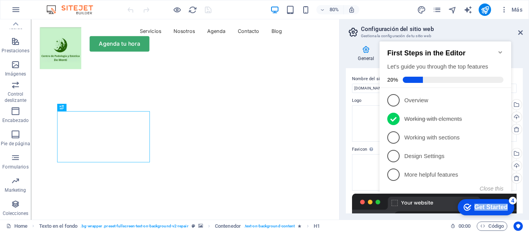
click at [493, 200] on div "checkmark Get Started 4" at bounding box center [486, 207] width 57 height 16
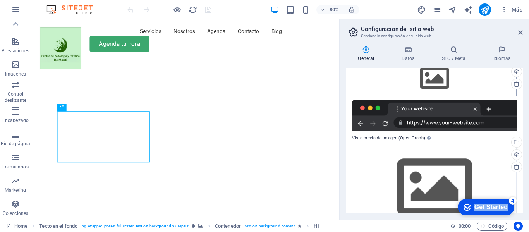
scroll to position [119, 0]
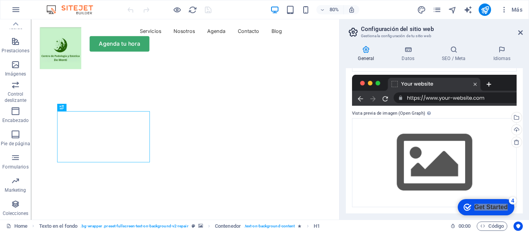
click at [0, 0] on img at bounding box center [0, 0] width 0 height 0
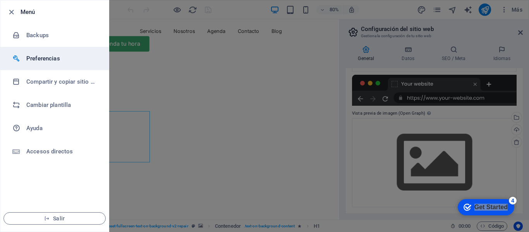
click at [41, 59] on h6 "Preferencias" at bounding box center [62, 58] width 72 height 9
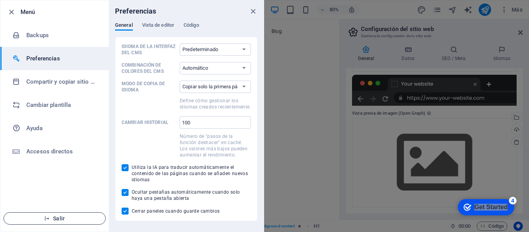
click at [41, 218] on span "Salir" at bounding box center [54, 218] width 89 height 6
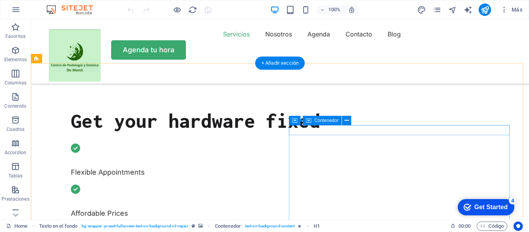
scroll to position [271, 0]
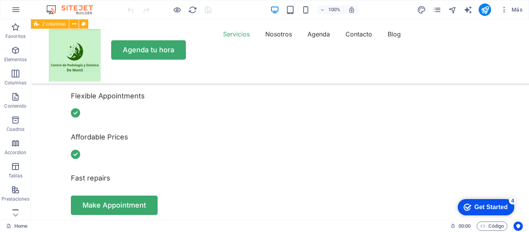
click at [21, 207] on button "Imágenes" at bounding box center [15, 216] width 31 height 23
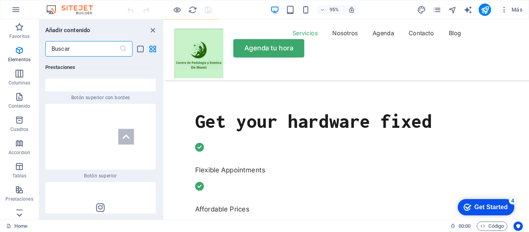
scroll to position [7400, 0]
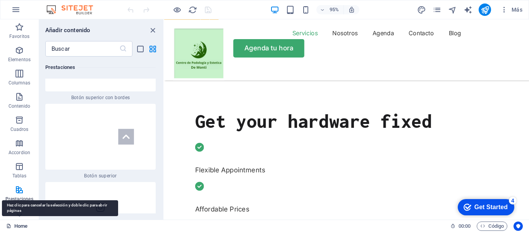
click at [22, 226] on link "Home" at bounding box center [16, 225] width 21 height 9
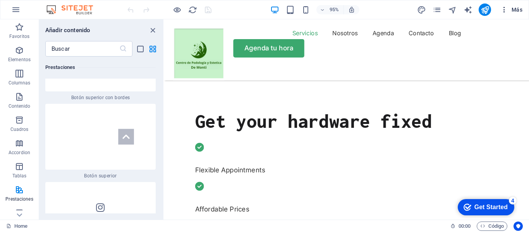
click at [0, 0] on span "Más" at bounding box center [0, 0] width 0 height 0
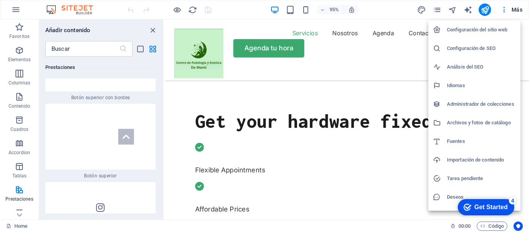
click at [381, 36] on div at bounding box center [264, 116] width 529 height 232
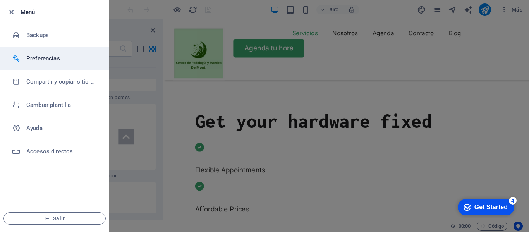
click at [44, 59] on h6 "Preferencias" at bounding box center [62, 58] width 72 height 9
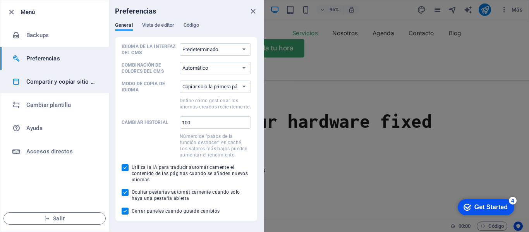
click at [61, 79] on h6 "Compartir y copiar sitio web" at bounding box center [62, 81] width 72 height 9
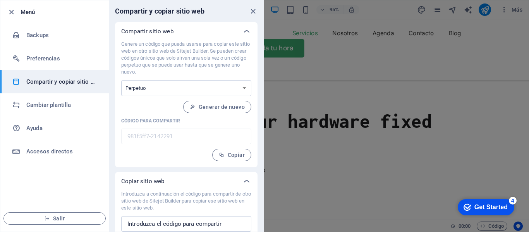
scroll to position [23, 0]
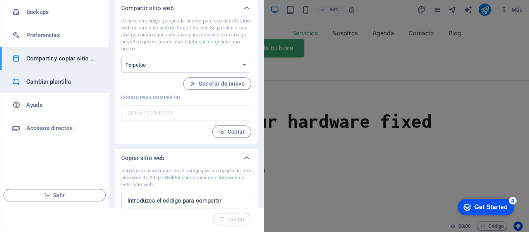
click at [79, 86] on li "Cambiar plantilla" at bounding box center [54, 81] width 108 height 23
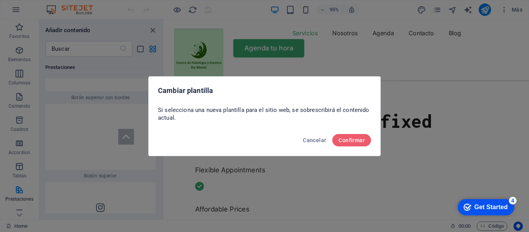
scroll to position [0, 0]
drag, startPoint x: 309, startPoint y: 139, endPoint x: 114, endPoint y: 120, distance: 195.6
click at [309, 139] on span "Cancelar" at bounding box center [314, 140] width 23 height 6
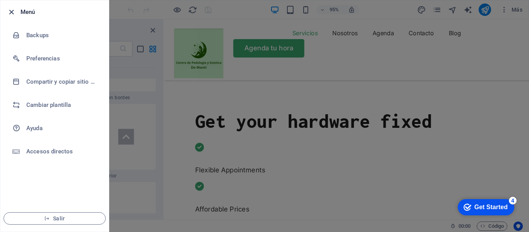
click at [15, 12] on icon "button" at bounding box center [11, 12] width 9 height 9
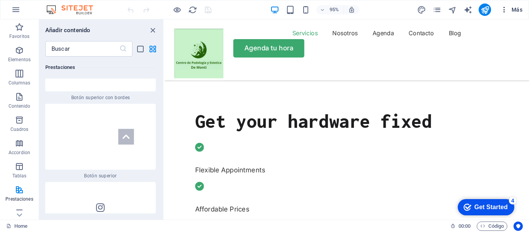
click at [0, 0] on span "Más" at bounding box center [0, 0] width 0 height 0
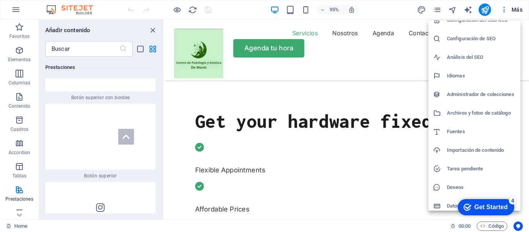
scroll to position [14, 0]
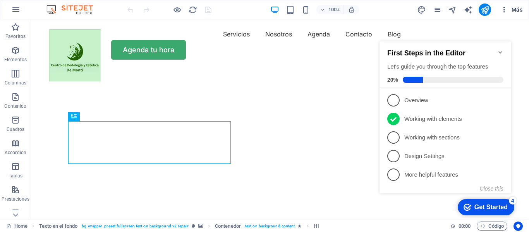
click at [0, 0] on span "Más" at bounding box center [0, 0] width 0 height 0
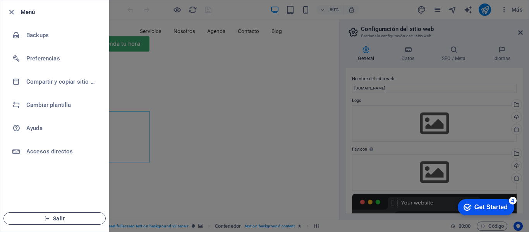
click at [45, 217] on icon "button" at bounding box center [46, 218] width 5 height 5
